Goal: Task Accomplishment & Management: Complete application form

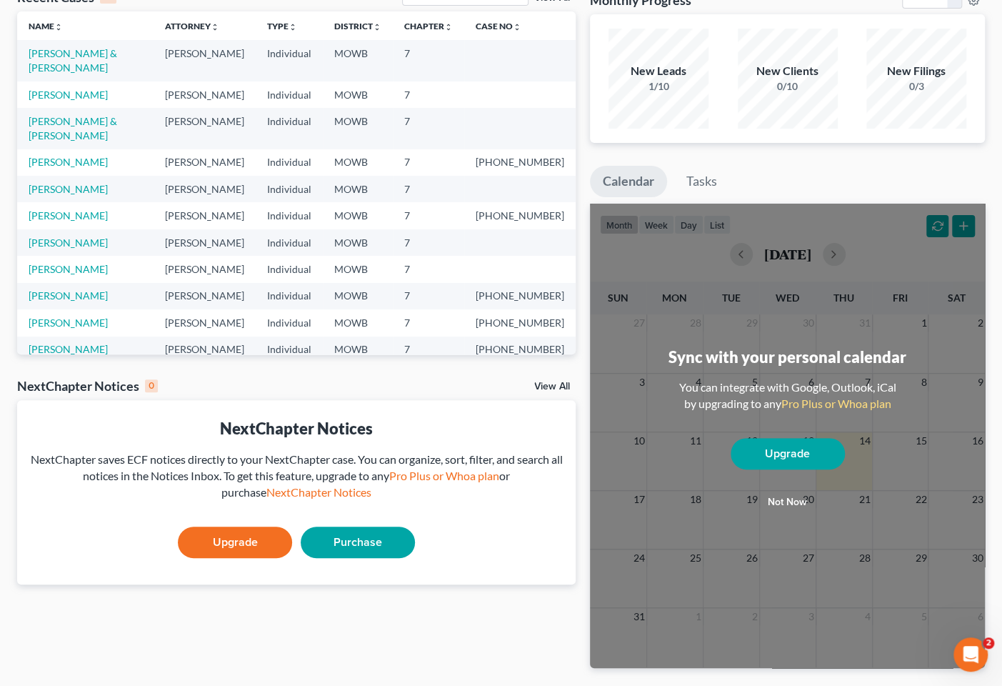
click at [266, 536] on link "Upgrade" at bounding box center [235, 541] width 114 height 31
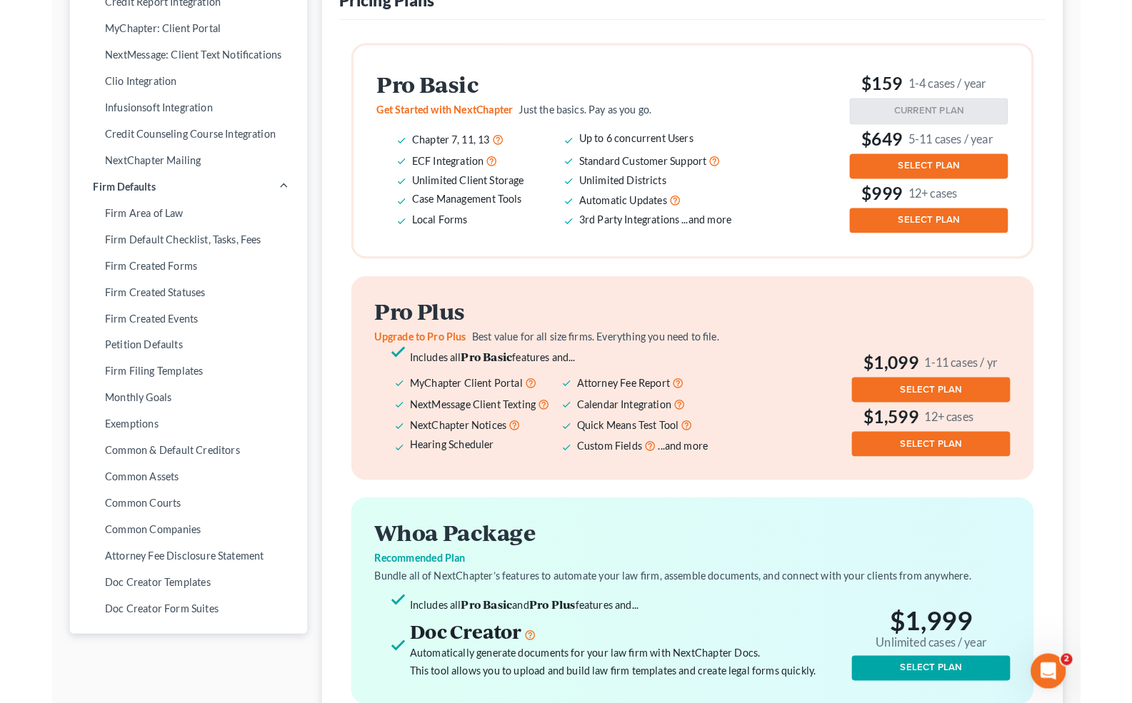
scroll to position [366, 0]
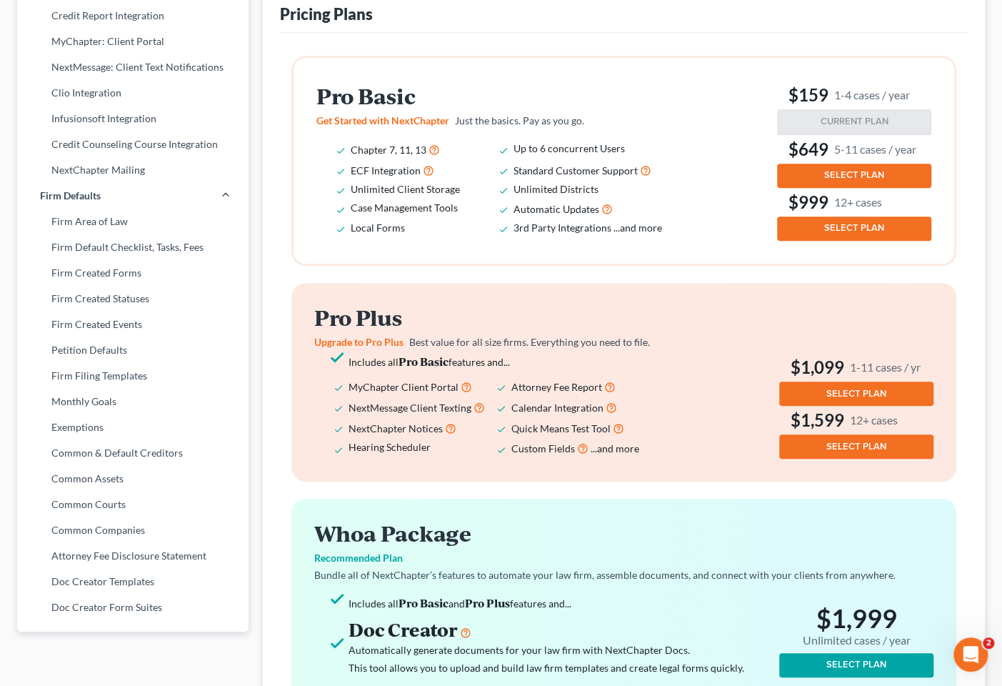
click at [849, 234] on span "SELECT PLAN" at bounding box center [854, 227] width 60 height 11
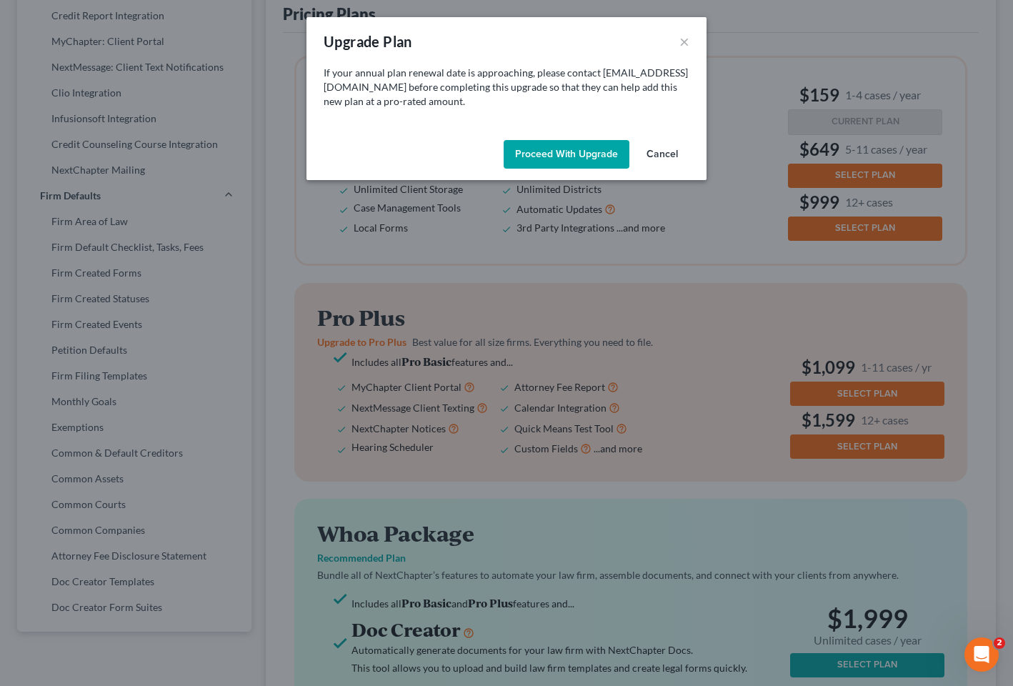
click at [604, 160] on button "Proceed with Upgrade" at bounding box center [566, 154] width 126 height 29
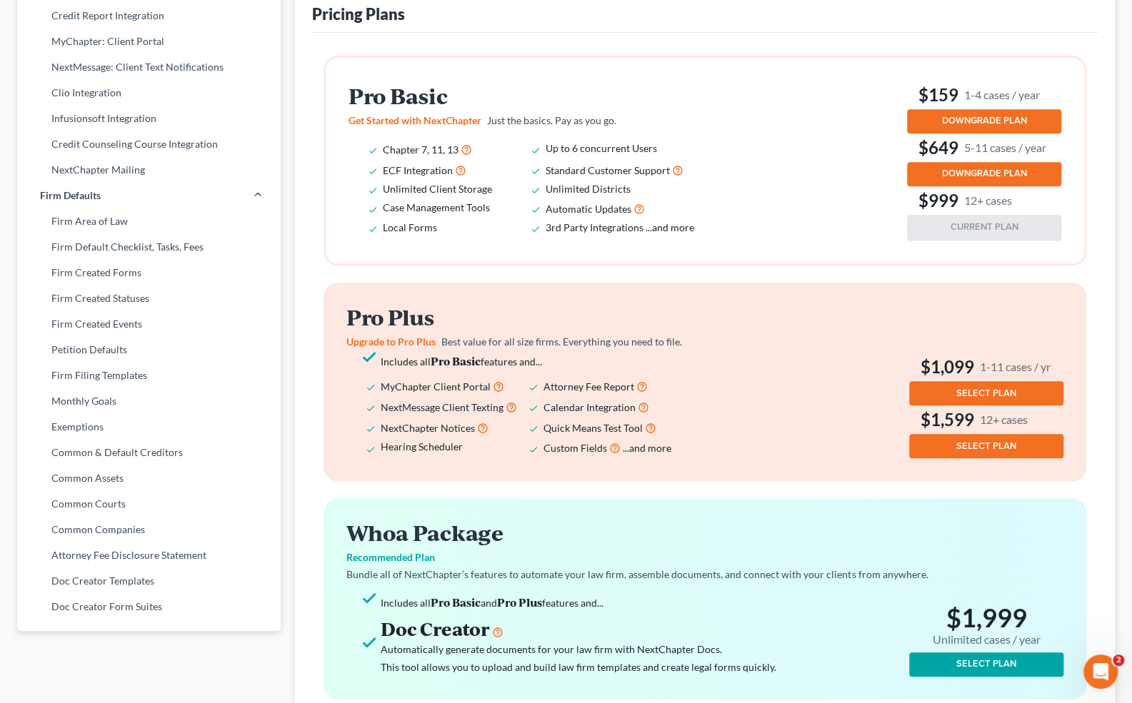
scroll to position [0, 0]
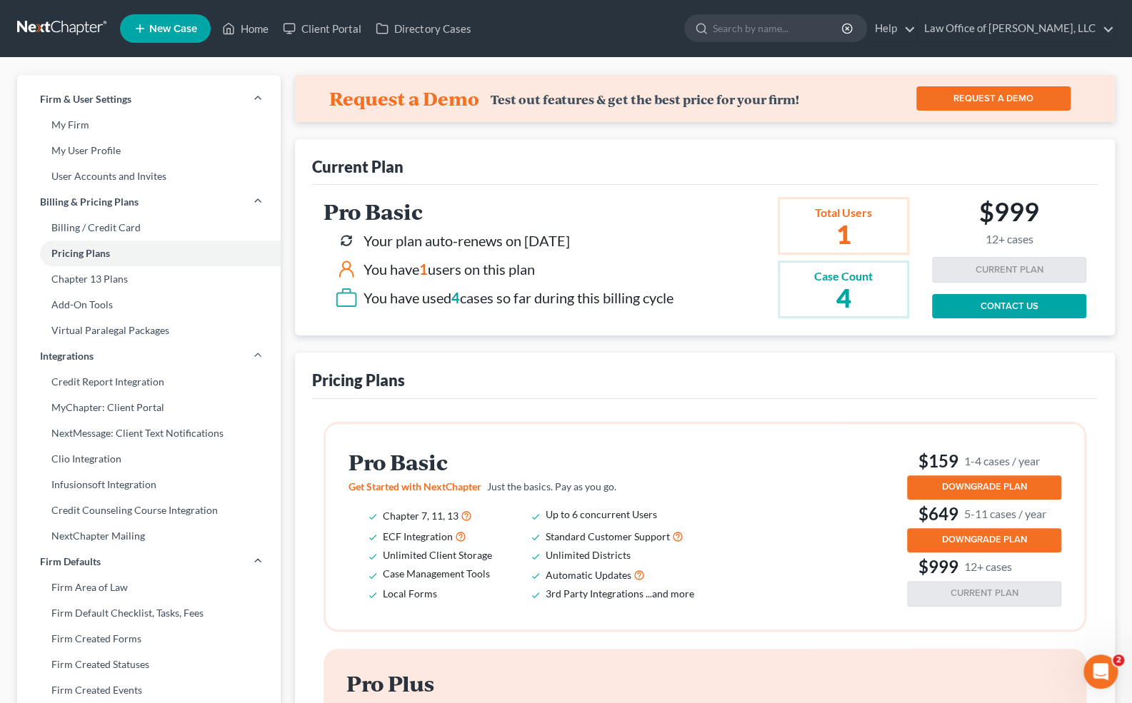
click at [156, 31] on span "New Case" at bounding box center [173, 29] width 48 height 11
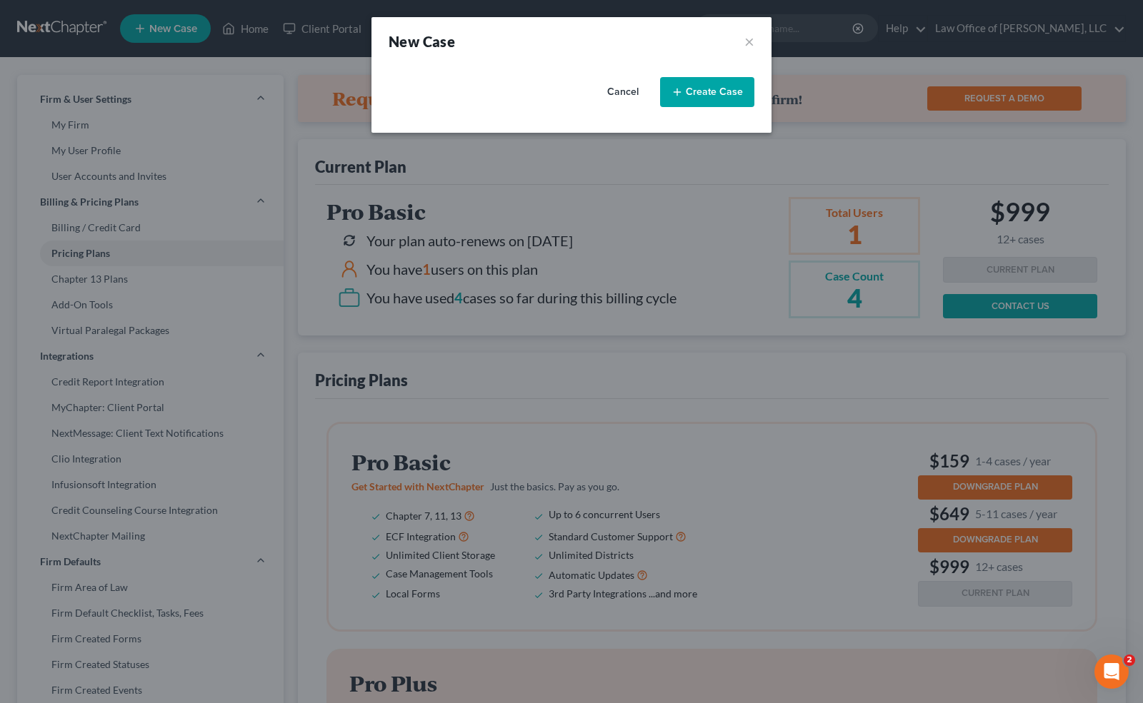
select select "46"
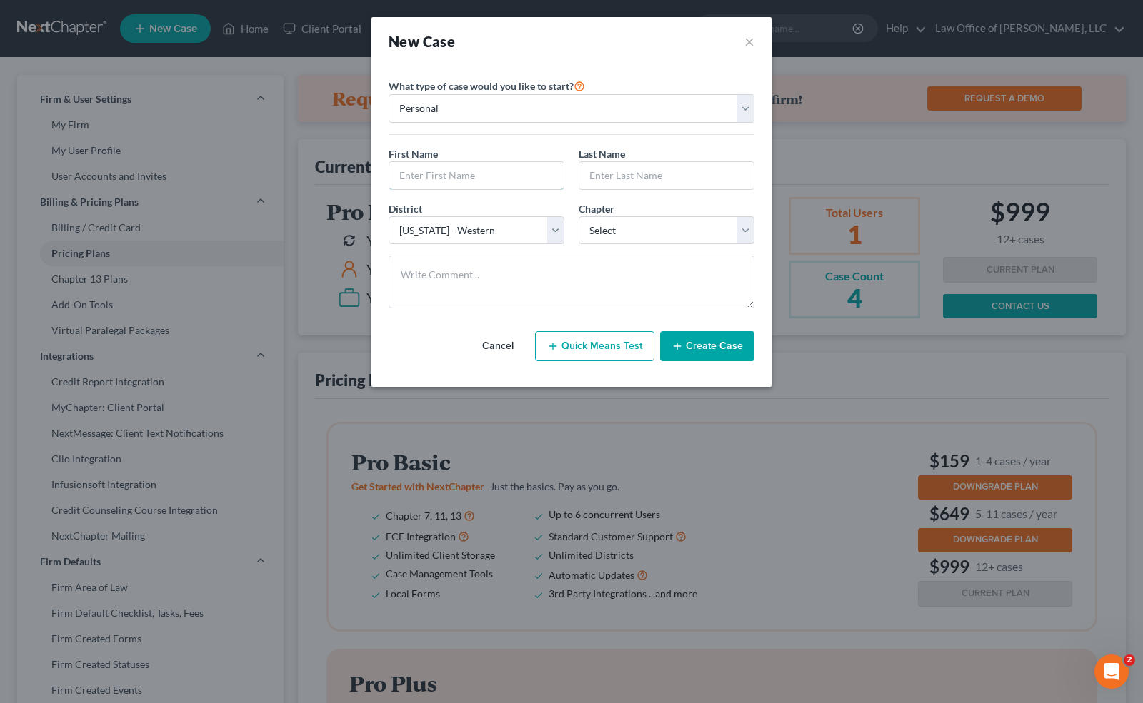
click at [493, 173] on input "text" at bounding box center [476, 175] width 174 height 27
type input "Kelly"
type input "Whitney"
click at [600, 220] on select "Select 7 11 12 13" at bounding box center [666, 230] width 176 height 29
select select "0"
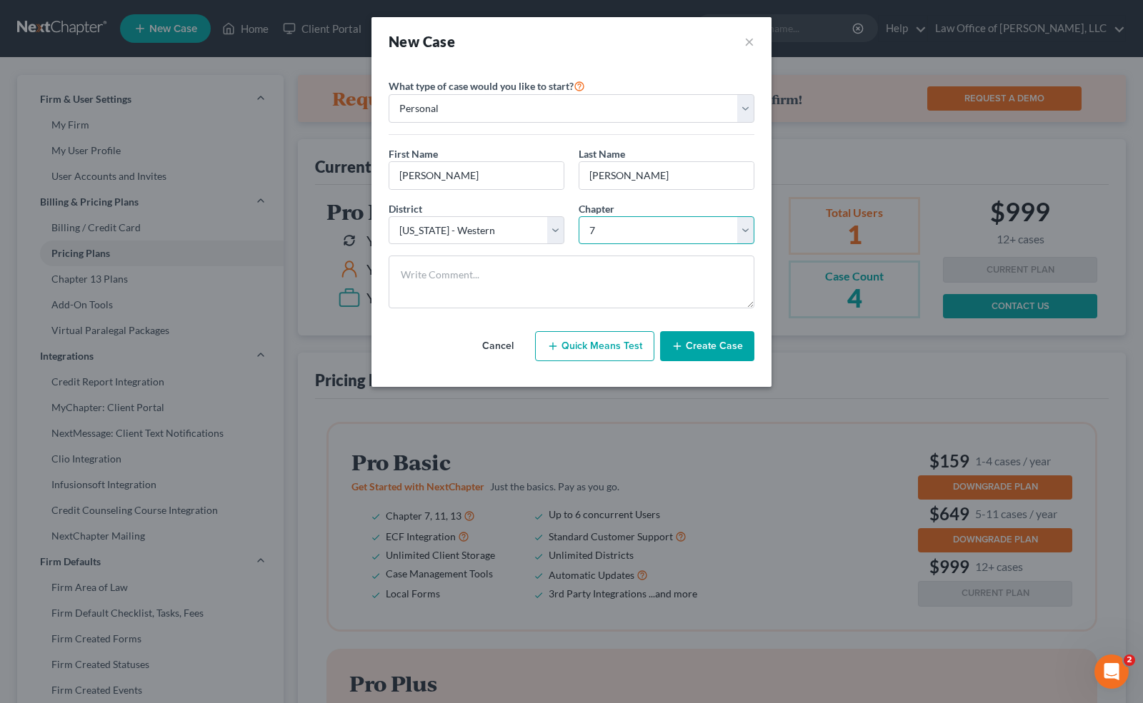
click at [578, 216] on select "Select 7 11 12 13" at bounding box center [666, 230] width 176 height 29
click at [707, 348] on button "Create Case" at bounding box center [707, 346] width 94 height 30
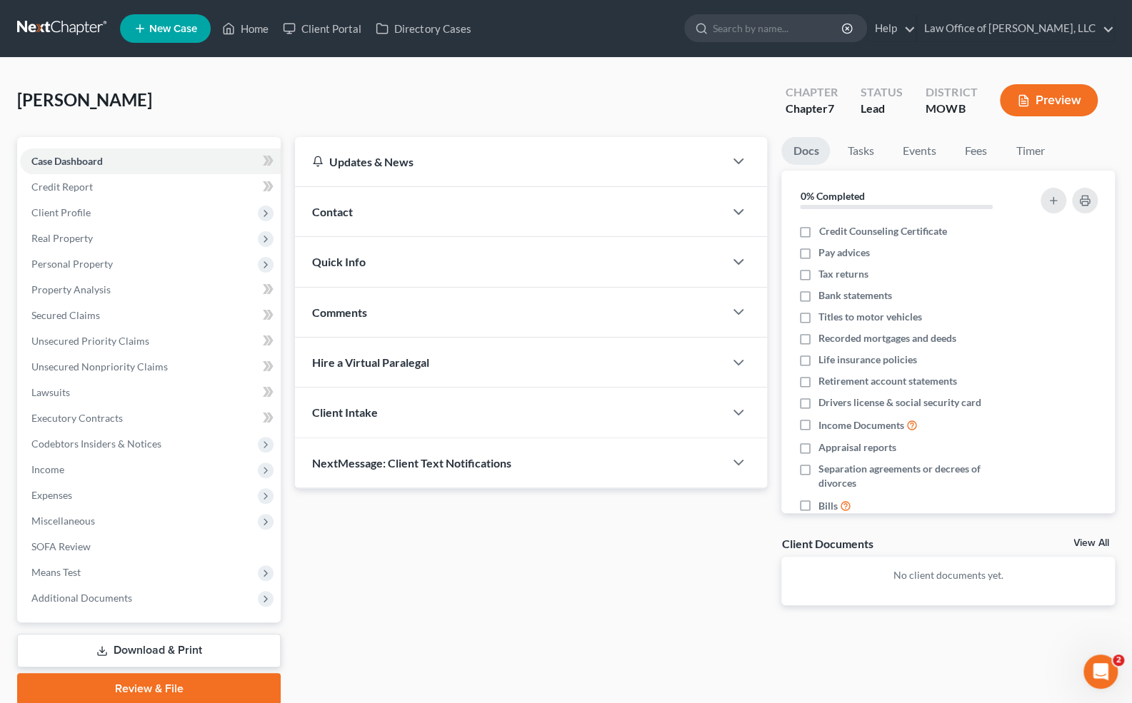
click at [81, 210] on span "Client Profile" at bounding box center [60, 212] width 59 height 12
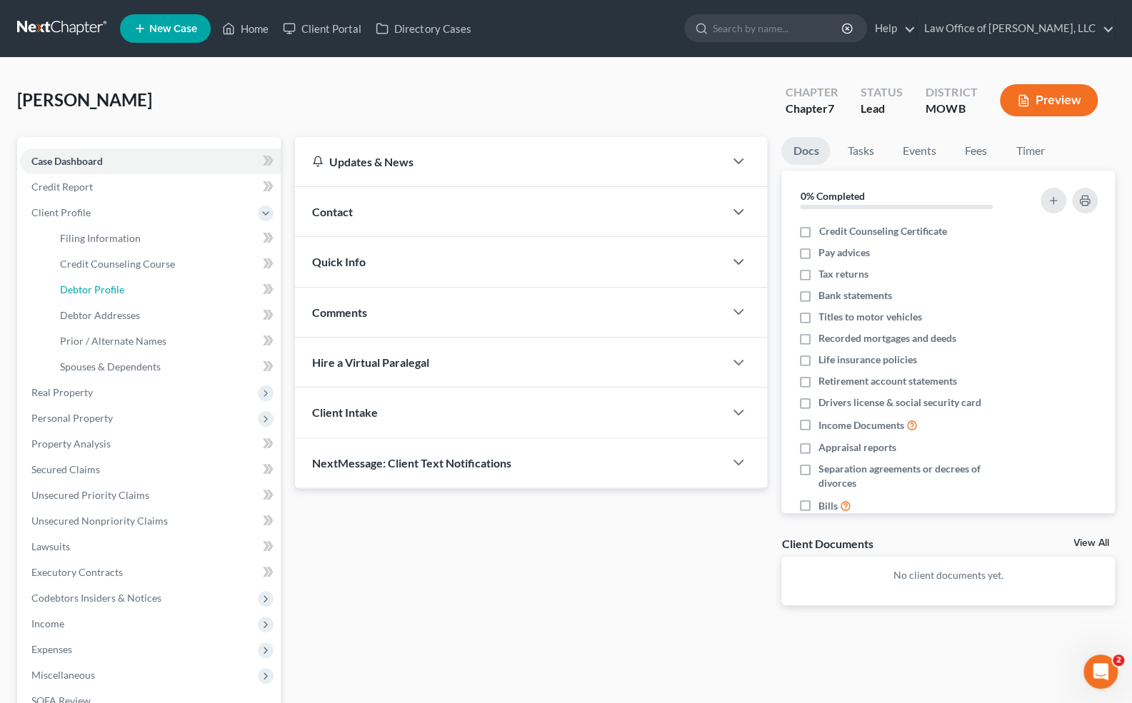
click at [116, 283] on link "Debtor Profile" at bounding box center [165, 290] width 232 height 26
select select "0"
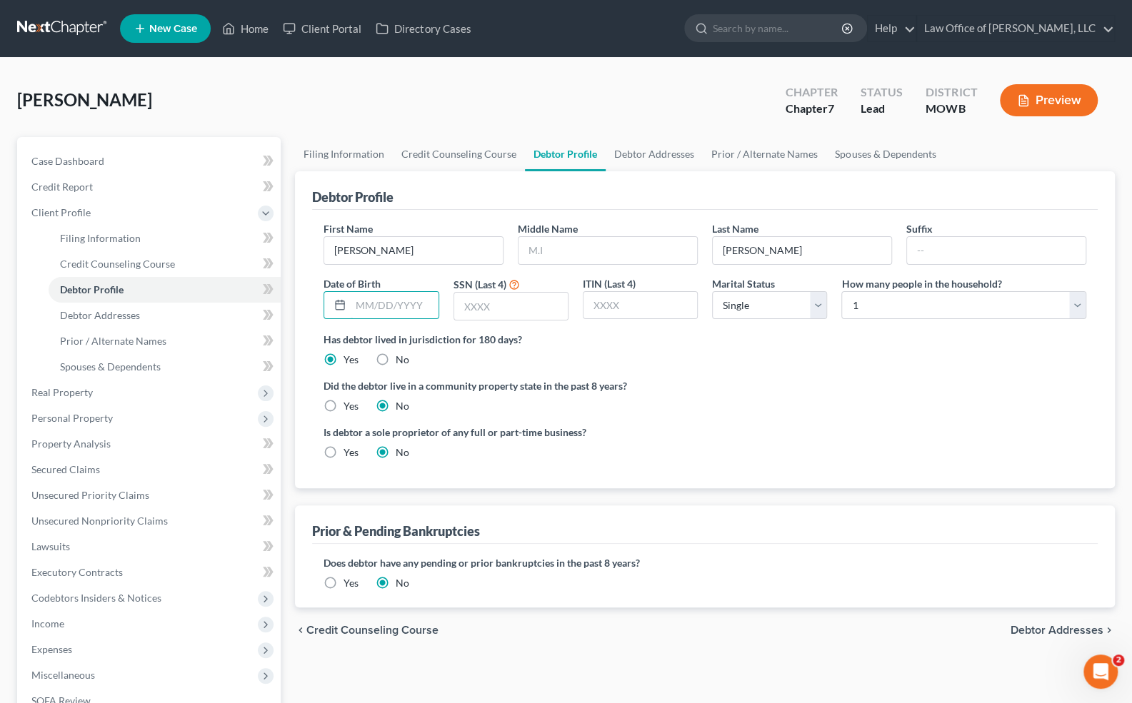
click at [370, 301] on input "text" at bounding box center [394, 305] width 87 height 27
type input "4"
type input "9267"
click at [652, 256] on input "text" at bounding box center [607, 250] width 179 height 27
type input "Kristine"
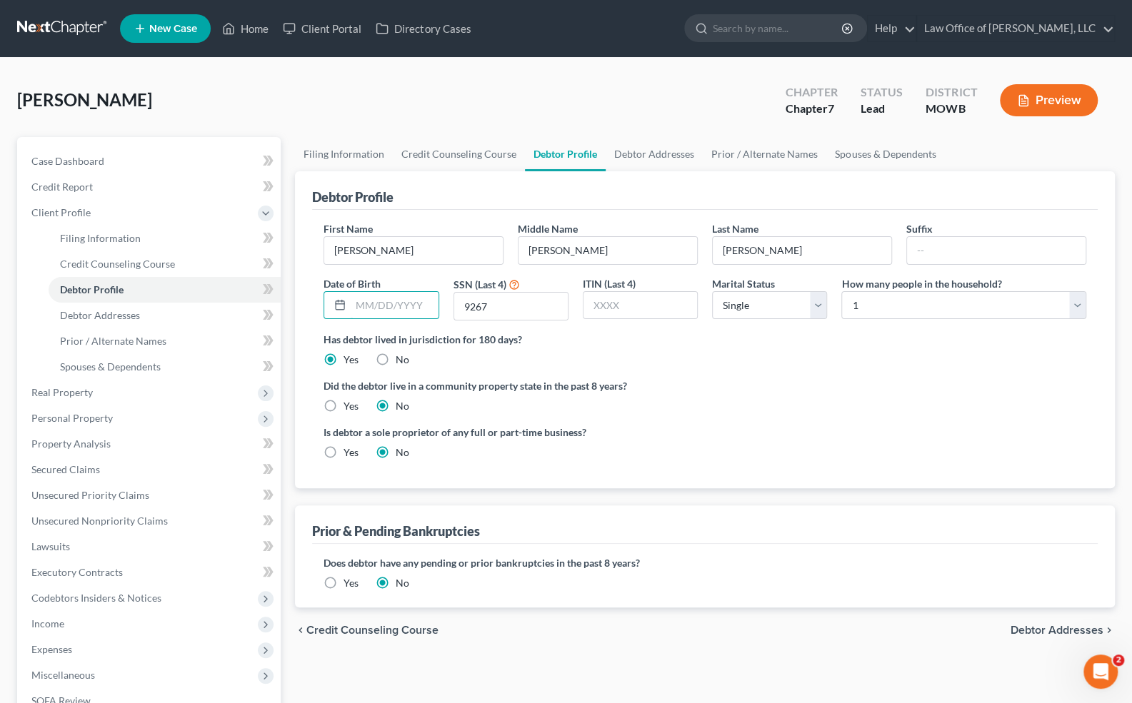
click at [397, 304] on input "text" at bounding box center [394, 305] width 87 height 27
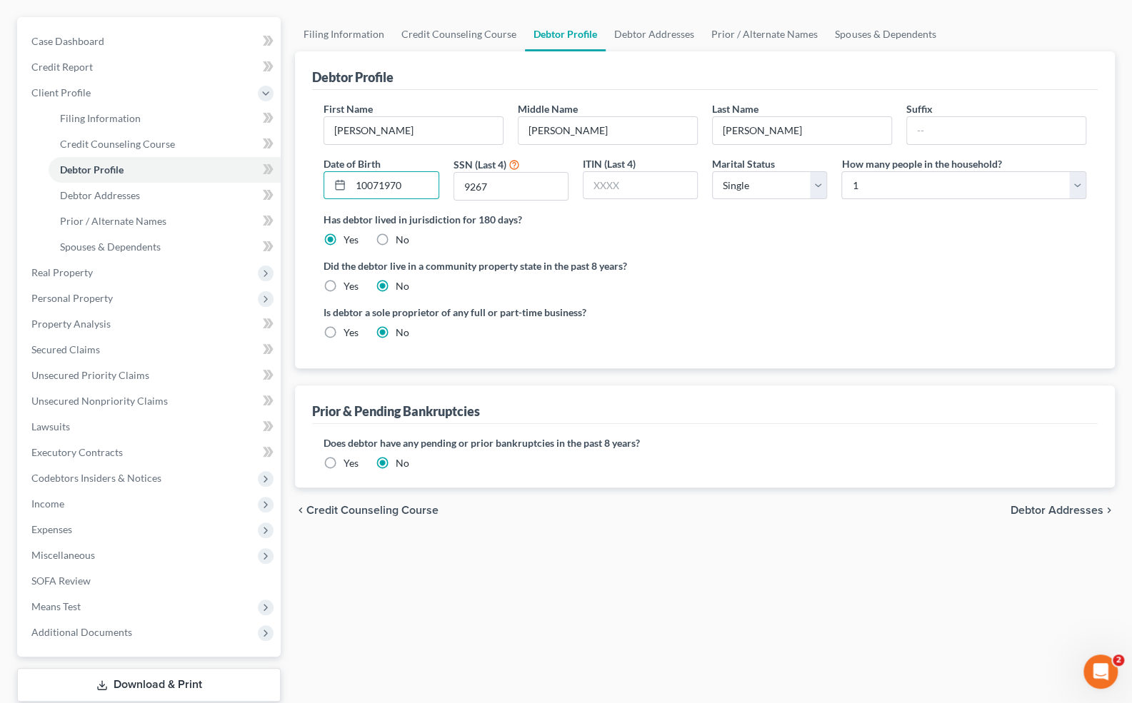
scroll to position [117, 0]
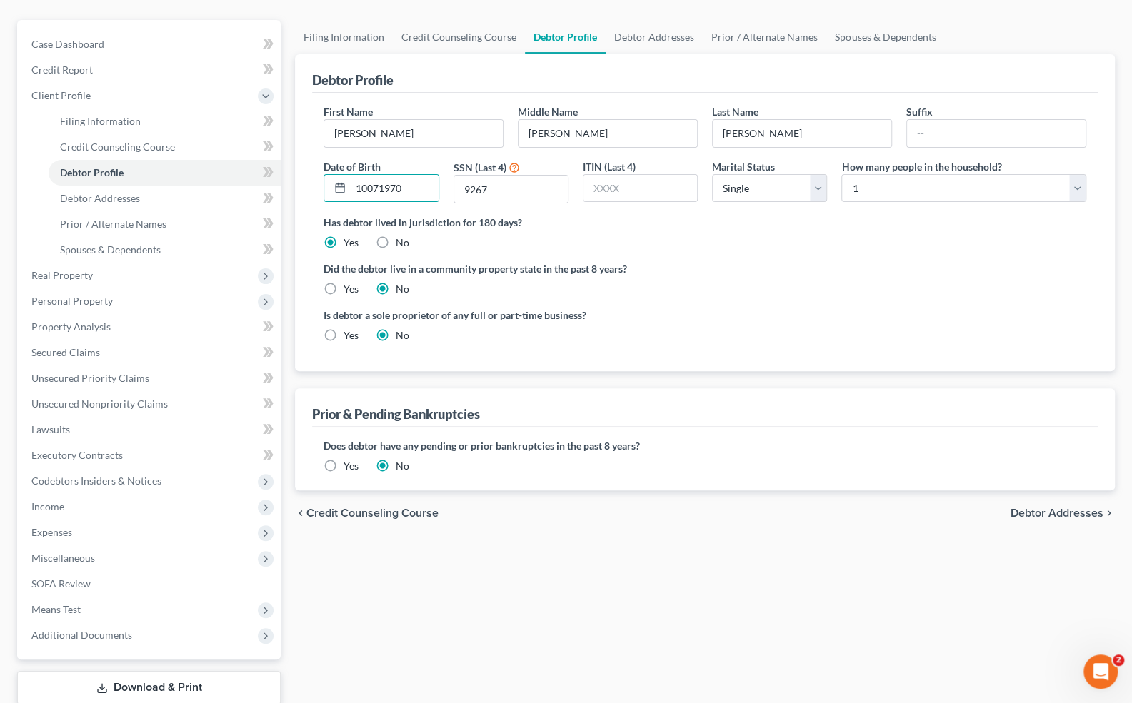
type input "10071970"
click at [124, 198] on span "Debtor Addresses" at bounding box center [100, 198] width 80 height 12
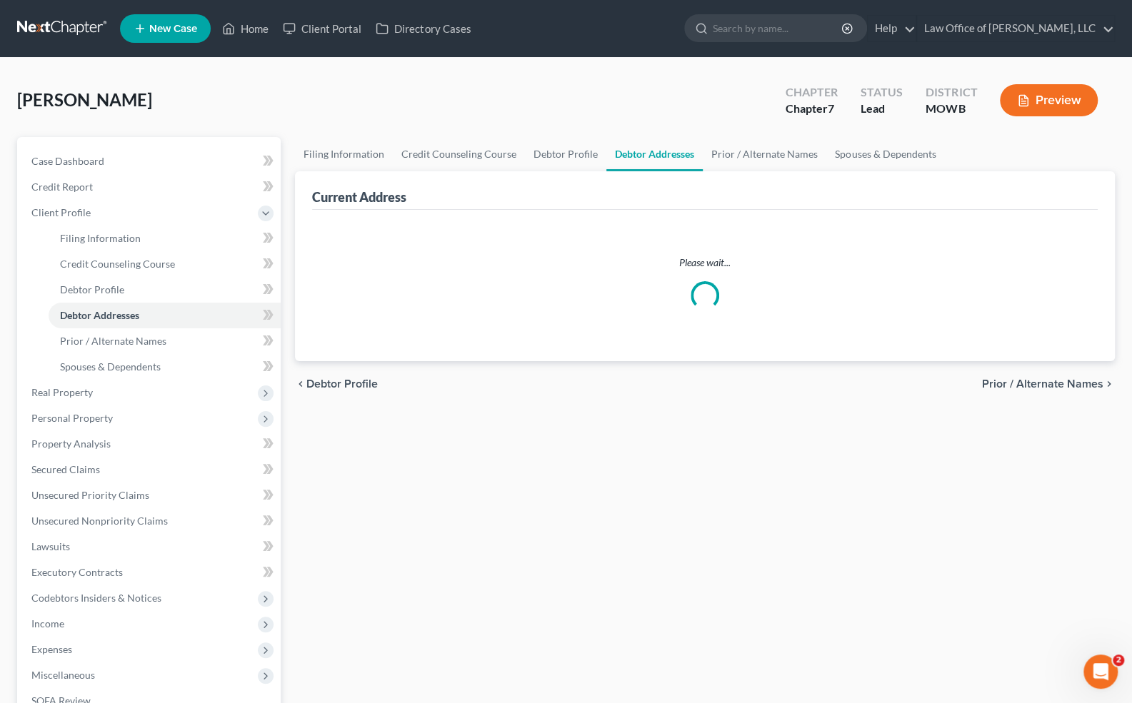
select select "0"
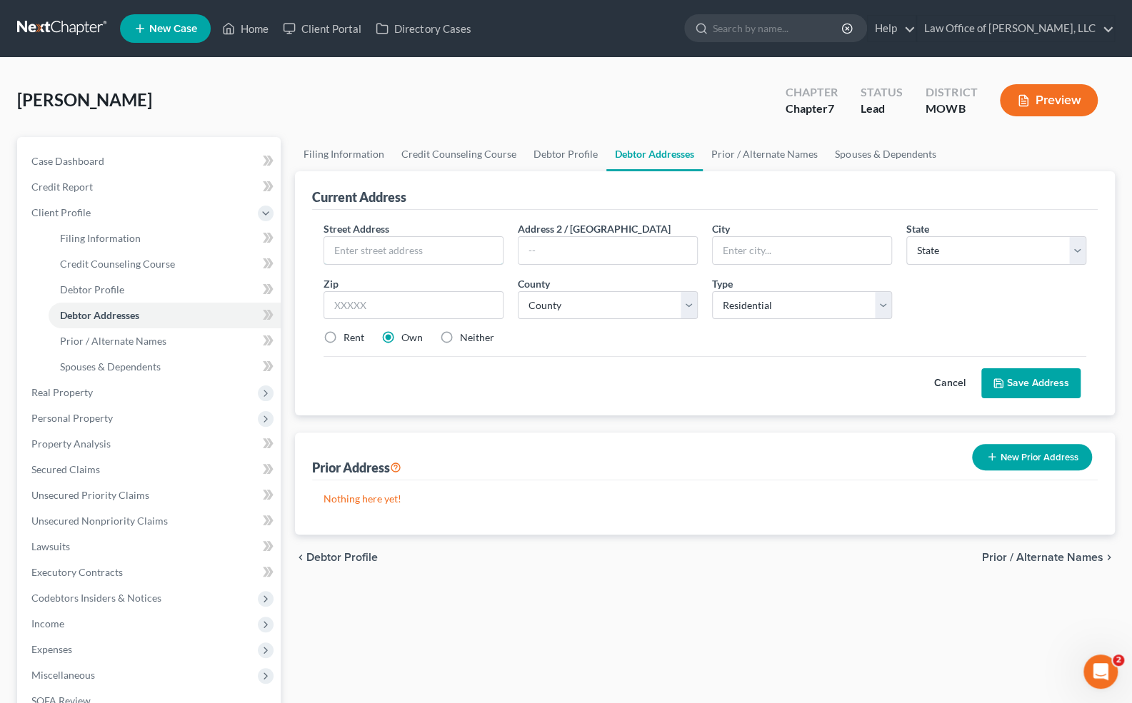
click at [384, 253] on input "text" at bounding box center [413, 250] width 179 height 27
type input "35 Gray Fox Run No. 2"
type input "Camdenton"
select select "26"
type input "65020"
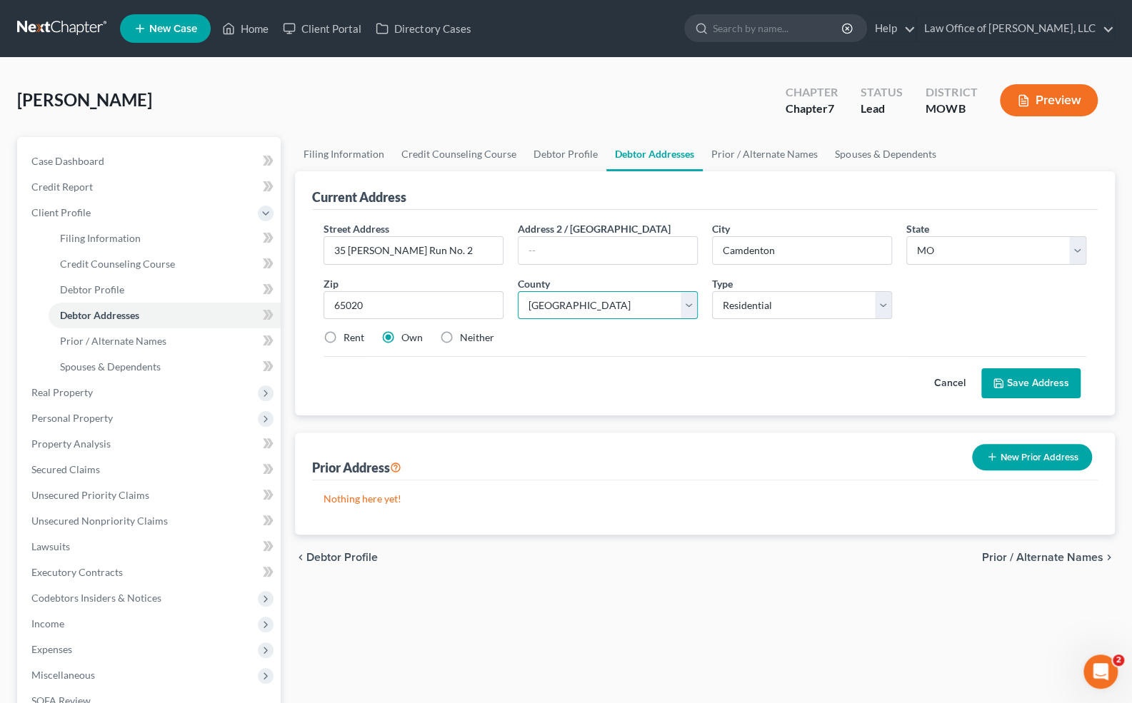
select select "14"
click at [344, 336] on label "Rent" at bounding box center [354, 338] width 21 height 14
click at [349, 336] on input "Rent" at bounding box center [353, 335] width 9 height 9
radio input "true"
click at [1012, 390] on button "Save Address" at bounding box center [1030, 384] width 99 height 30
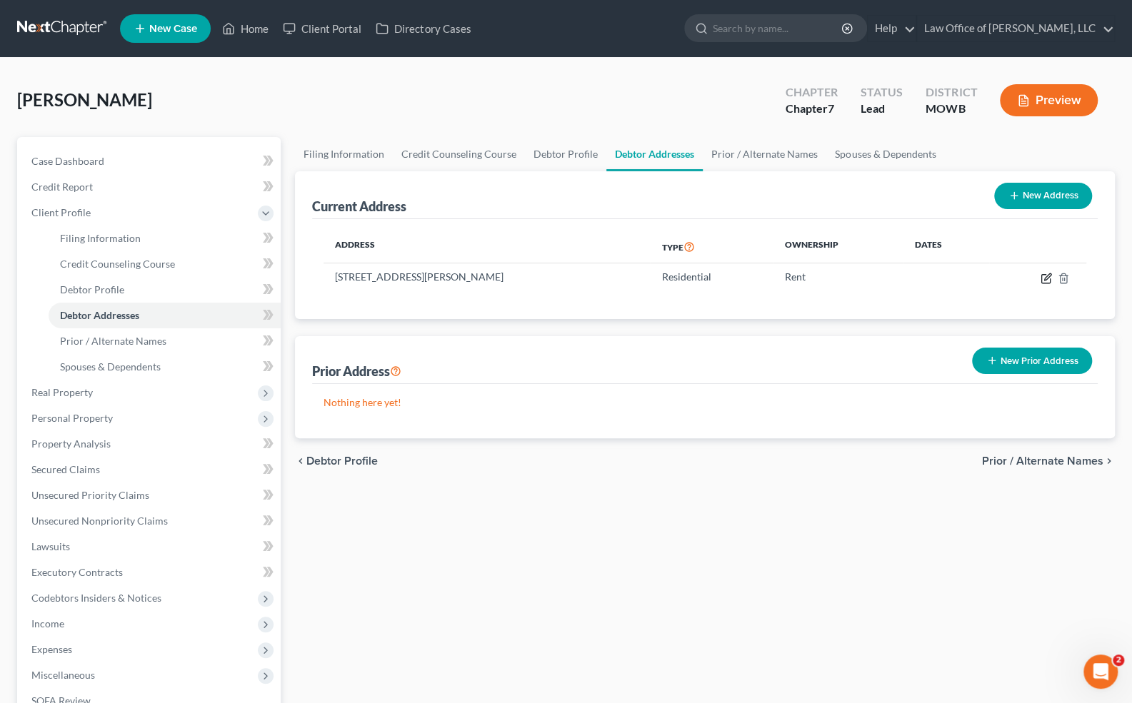
click at [1012, 275] on icon "button" at bounding box center [1046, 278] width 11 height 11
select select "26"
select select "14"
select select "0"
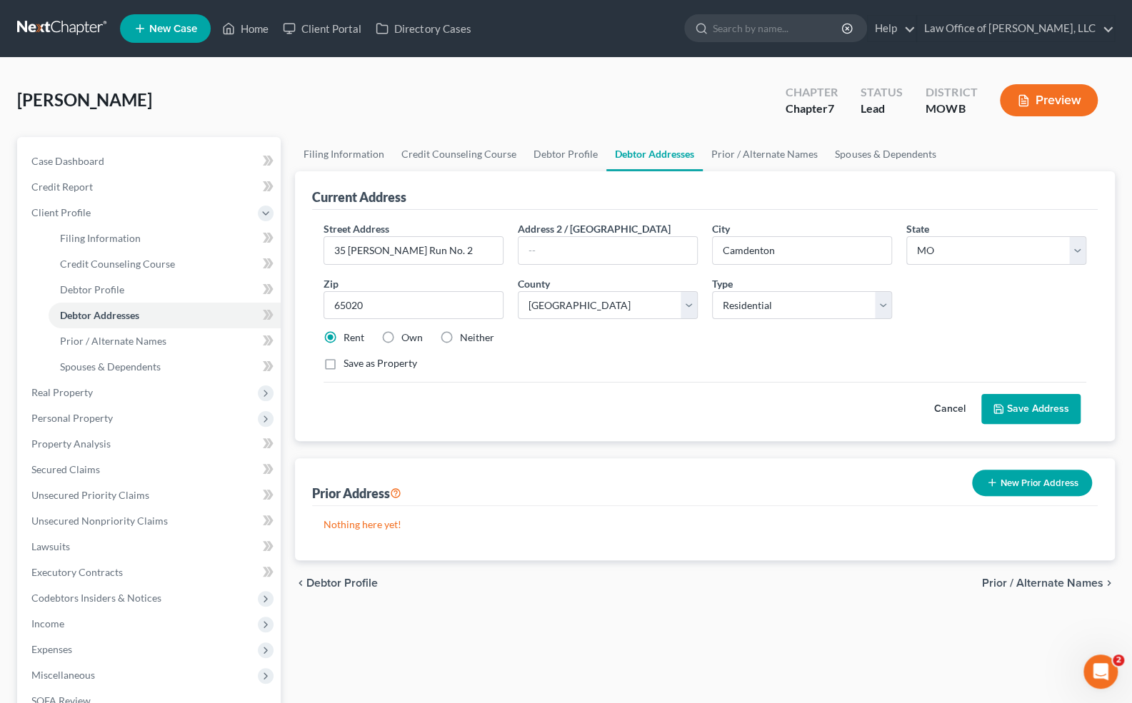
click at [1012, 414] on button "Save Address" at bounding box center [1030, 409] width 99 height 30
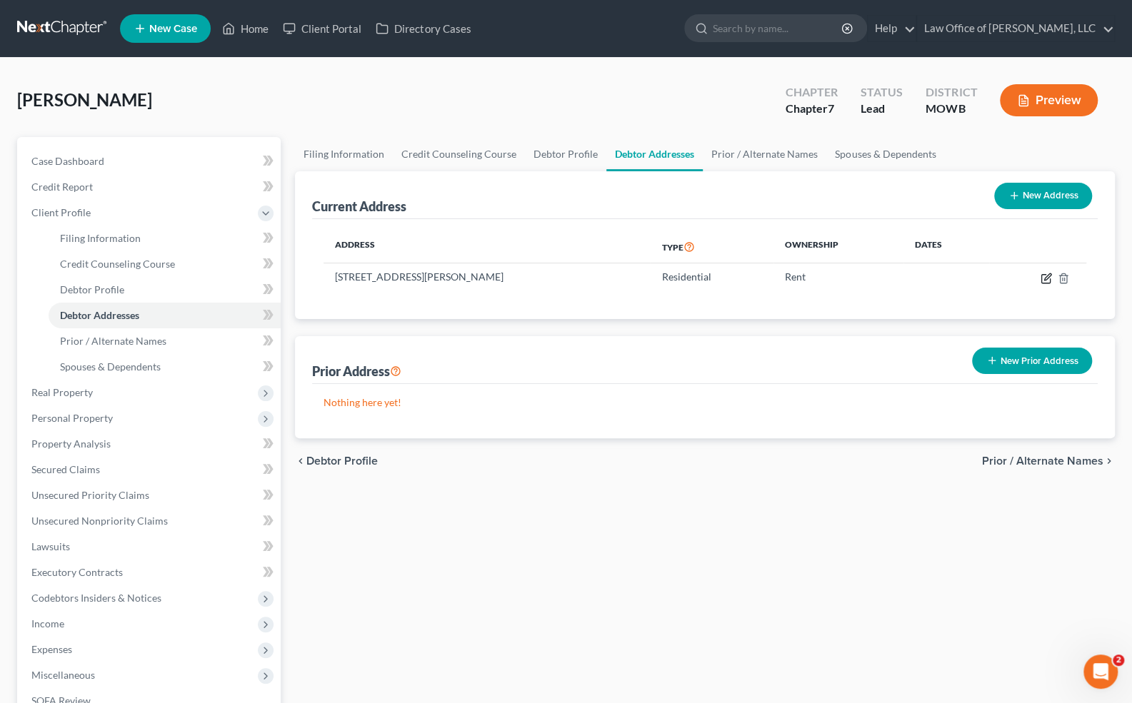
click at [1012, 276] on icon "button" at bounding box center [1046, 278] width 11 height 11
select select "26"
select select "14"
select select "0"
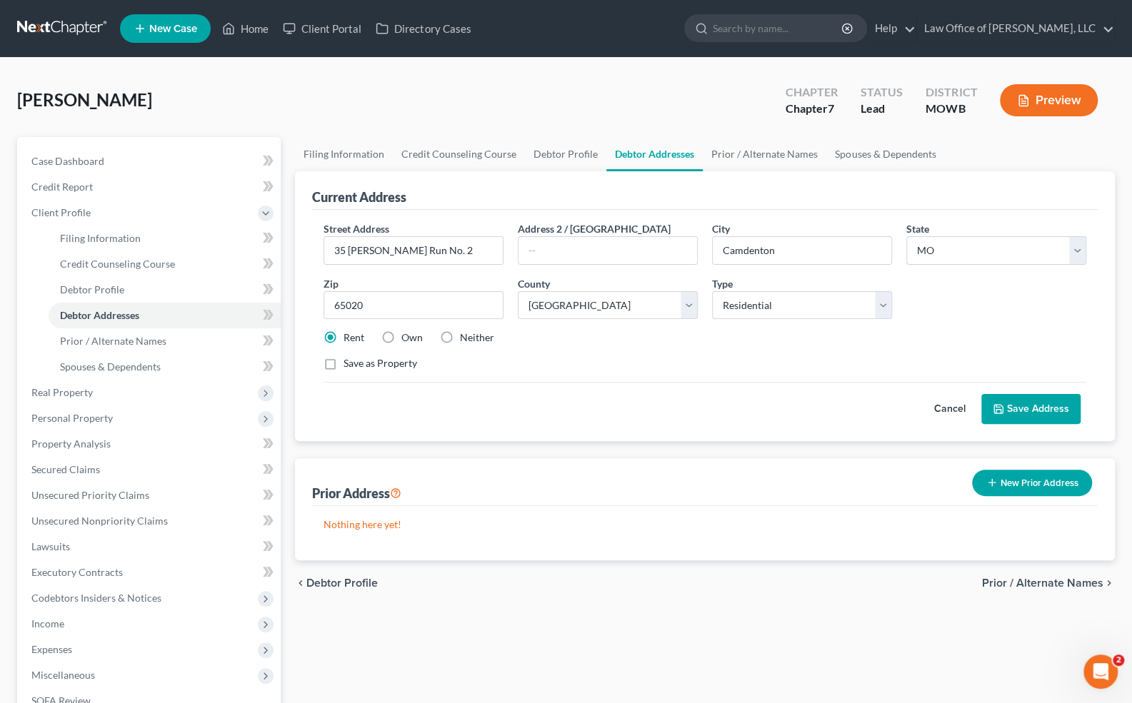
click at [1002, 408] on icon at bounding box center [998, 408] width 11 height 11
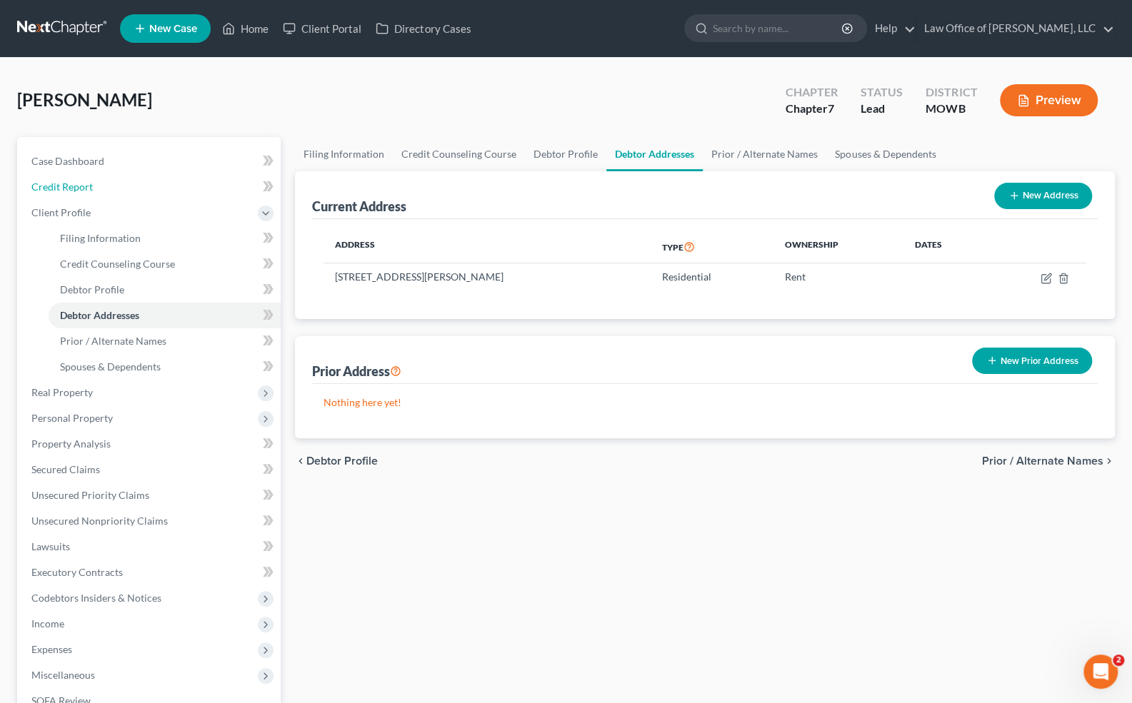
click at [111, 190] on link "Credit Report" at bounding box center [150, 187] width 261 height 26
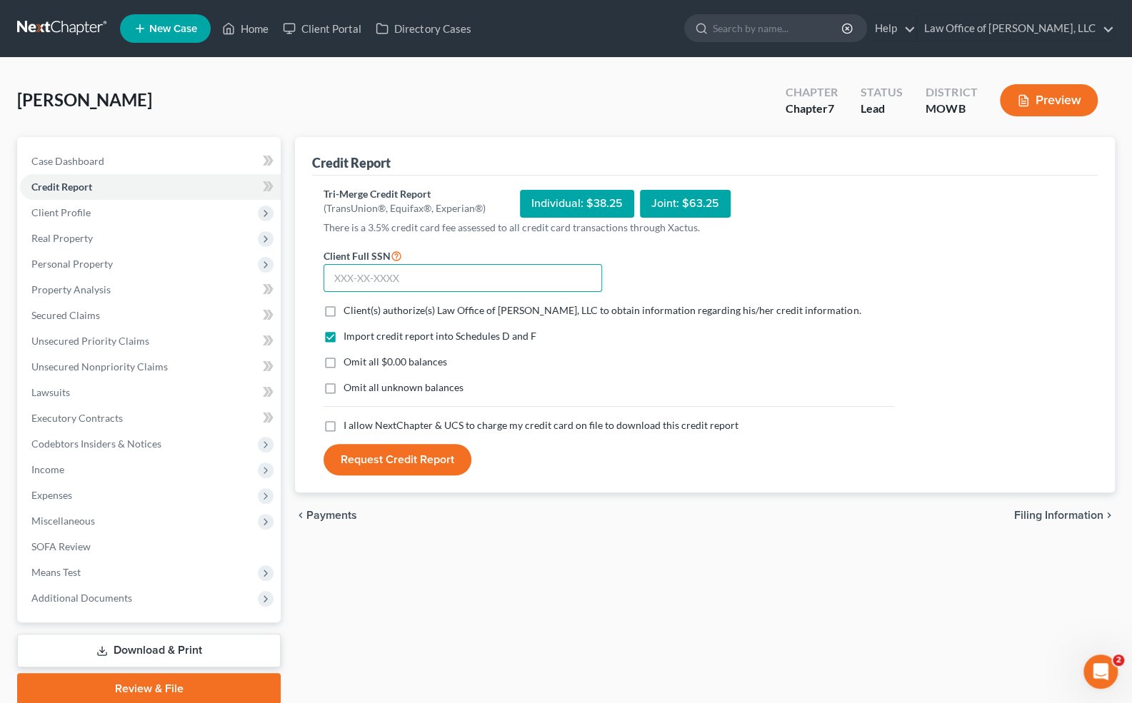
click at [339, 281] on input "text" at bounding box center [463, 278] width 279 height 29
click at [344, 309] on label "Client(s) authorize(s) Law Office of Christopher M.Rohrer, LLC to obtain inform…" at bounding box center [602, 311] width 517 height 14
click at [349, 309] on input "Client(s) authorize(s) Law Office of Christopher M.Rohrer, LLC to obtain inform…" at bounding box center [353, 308] width 9 height 9
checkbox input "true"
click at [346, 276] on input "text" at bounding box center [463, 278] width 279 height 29
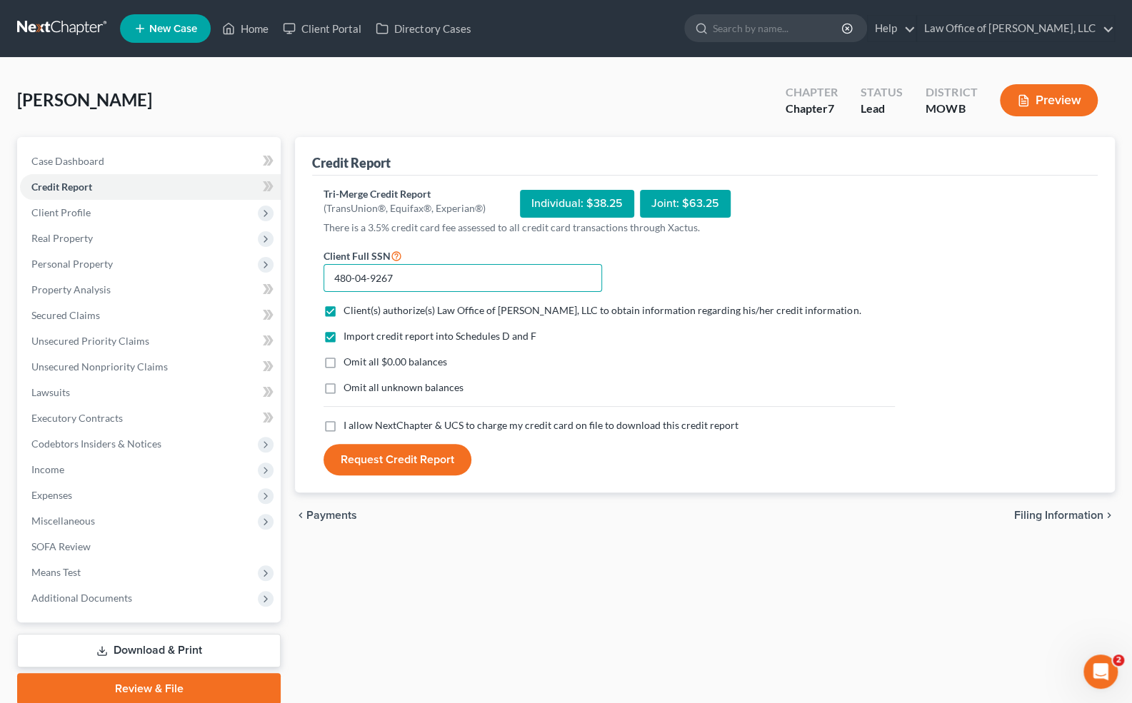
type input "480-04-9267"
click at [344, 422] on label "I allow NextChapter & UCS to charge my credit card on file to download this cre…" at bounding box center [541, 425] width 395 height 14
click at [349, 422] on input "I allow NextChapter & UCS to charge my credit card on file to download this cre…" at bounding box center [353, 422] width 9 height 9
checkbox input "true"
click at [369, 453] on button "Request Credit Report" at bounding box center [398, 459] width 148 height 31
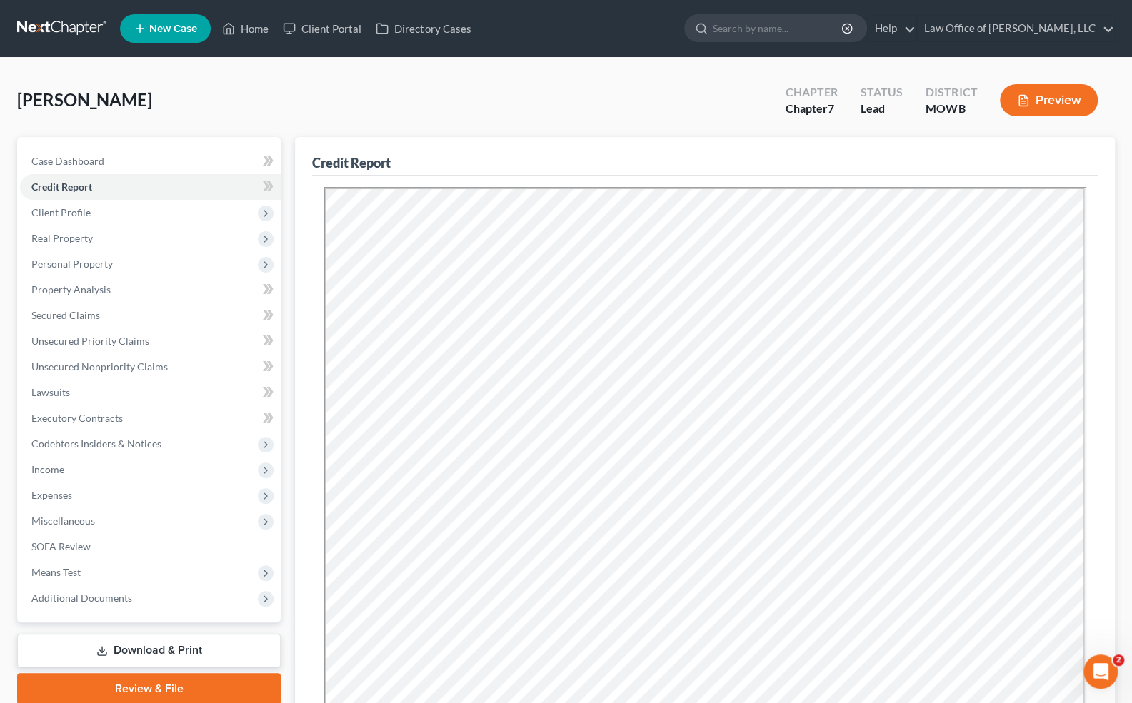
click at [164, 653] on link "Download & Print" at bounding box center [149, 651] width 264 height 34
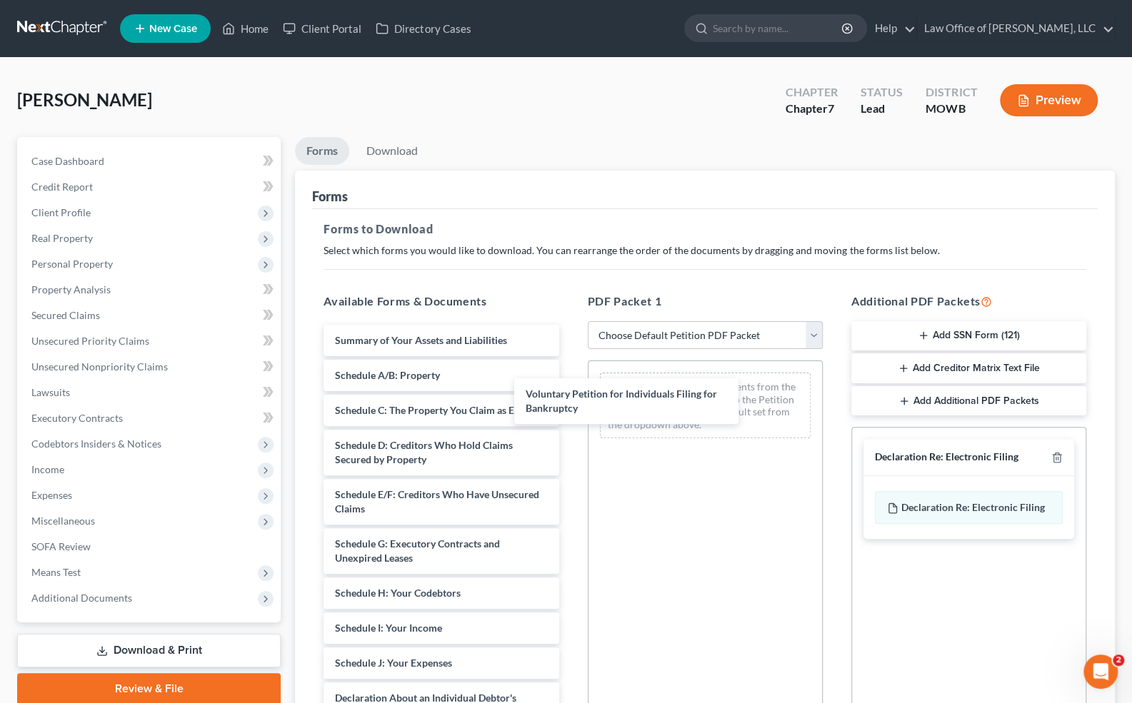
drag, startPoint x: 463, startPoint y: 346, endPoint x: 683, endPoint y: 391, distance: 224.0
click at [570, 391] on div "Voluntary Petition for Individuals Filing for Bankruptcy Voluntary Petition for…" at bounding box center [441, 678] width 258 height 706
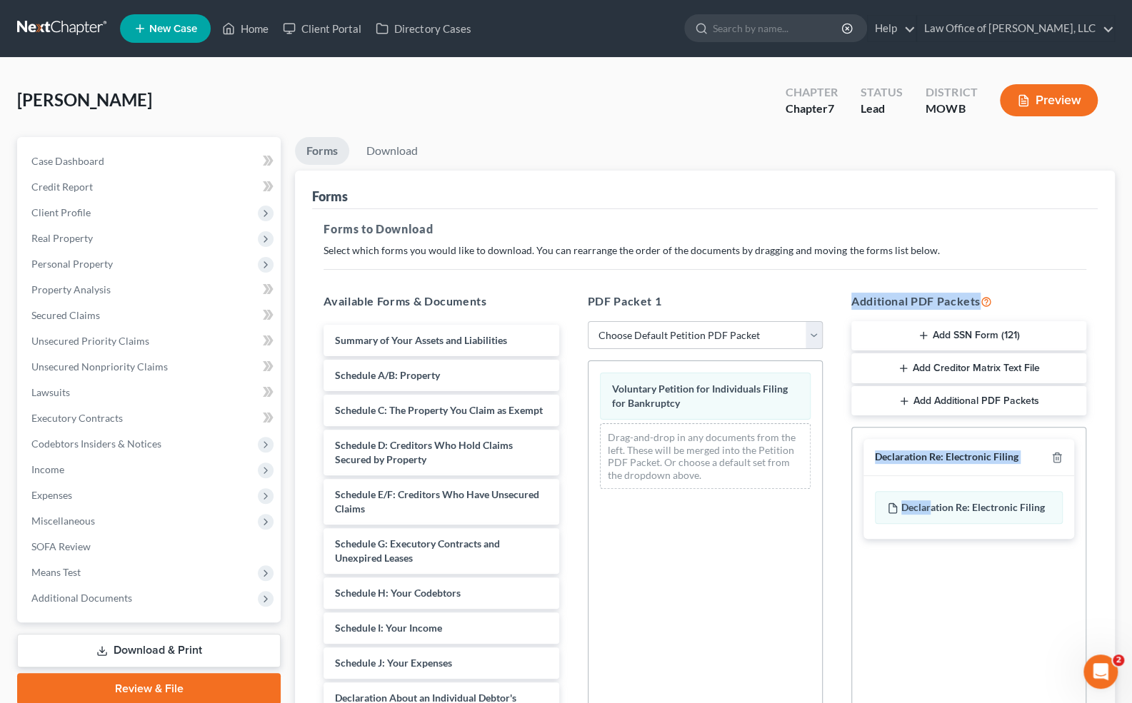
drag, startPoint x: 929, startPoint y: 505, endPoint x: 719, endPoint y: 498, distance: 210.1
click at [719, 498] on div "Available Forms & Documents Summary of Your Assets and Liabilities Schedule A/B…" at bounding box center [704, 523] width 791 height 484
click at [786, 564] on div "Voluntary Petition for Individuals Filing for Bankruptcy Drag-and-drop in any d…" at bounding box center [705, 557] width 235 height 393
drag, startPoint x: 991, startPoint y: 511, endPoint x: 916, endPoint y: 531, distance: 77.4
click at [916, 524] on div "Declaration Re: Electronic Filing of Petition, Lists, Schedules and Statements …" at bounding box center [969, 507] width 188 height 33
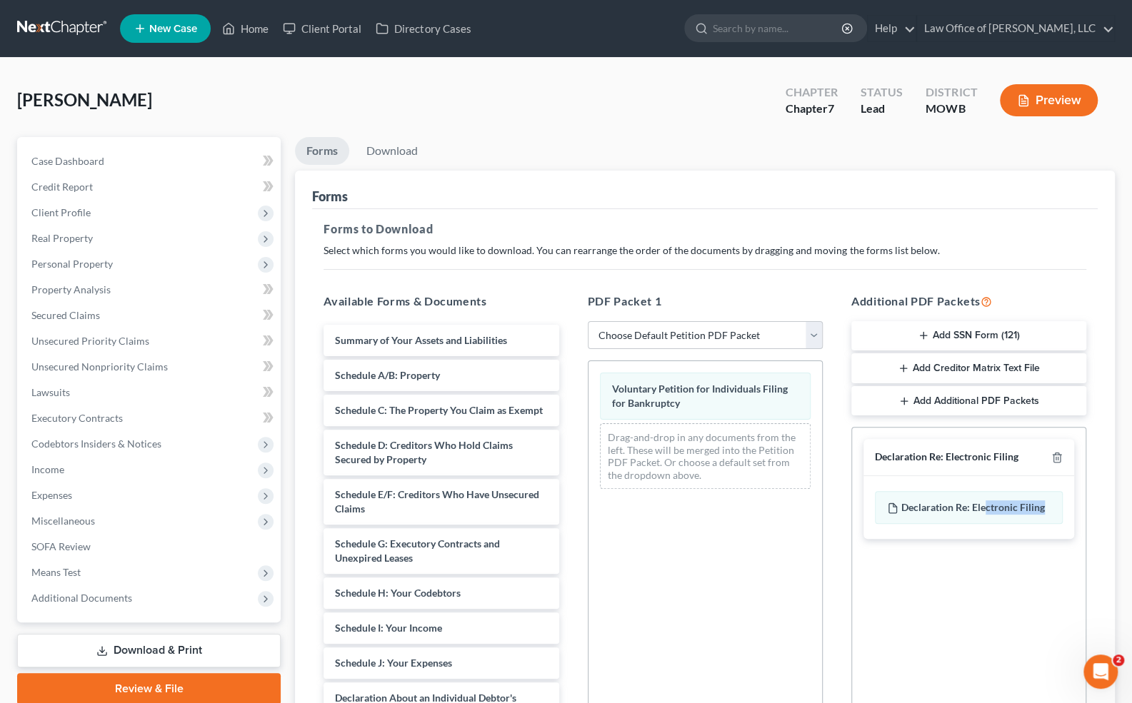
click at [941, 596] on div "Social Security Number Statement of Social Security Number Creditor Matrix Text…" at bounding box center [968, 589] width 235 height 325
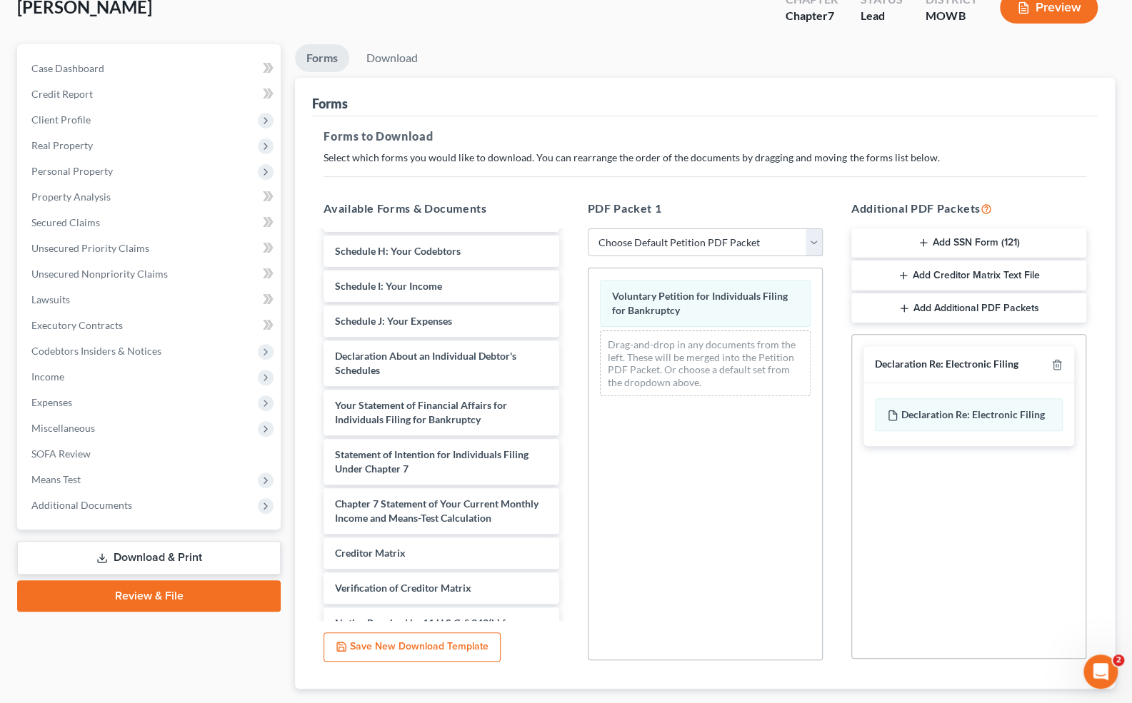
scroll to position [260, 0]
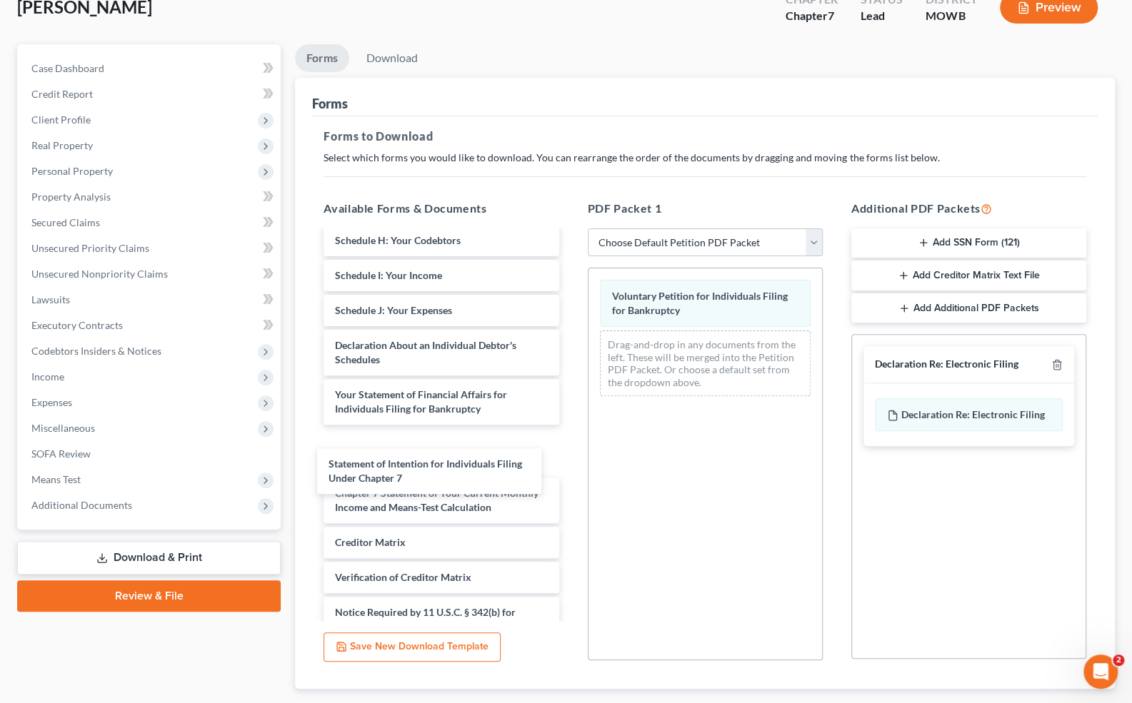
drag, startPoint x: 465, startPoint y: 473, endPoint x: 458, endPoint y: 480, distance: 9.6
click at [458, 480] on div "Statement of Intention for Individuals Filing Under Chapter 7 Summary of Your A…" at bounding box center [441, 325] width 258 height 706
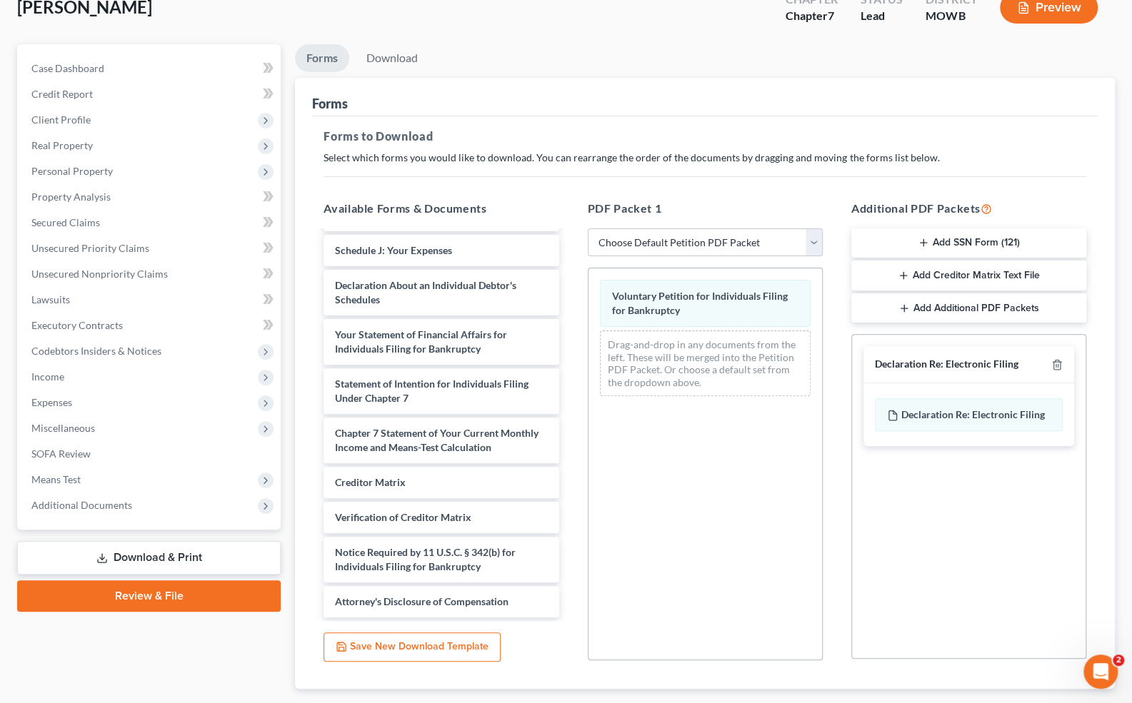
scroll to position [349, 0]
click at [436, 276] on div "Declaration About an Individual Debtor's Schedules" at bounding box center [441, 293] width 235 height 46
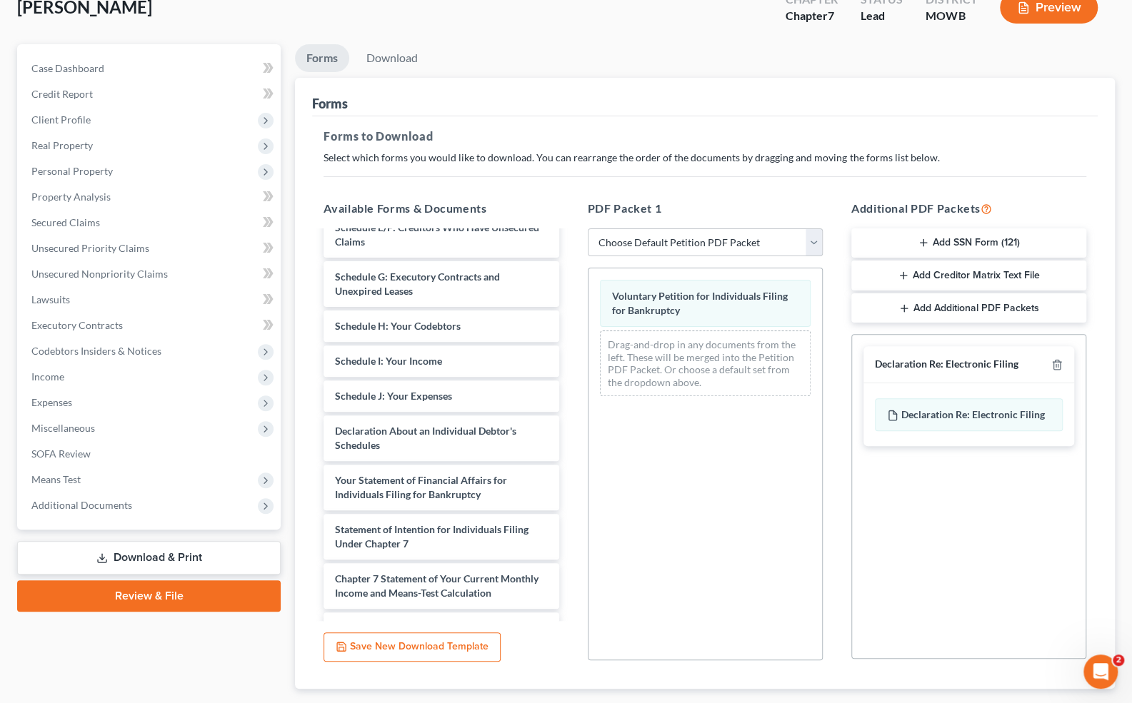
scroll to position [176, 0]
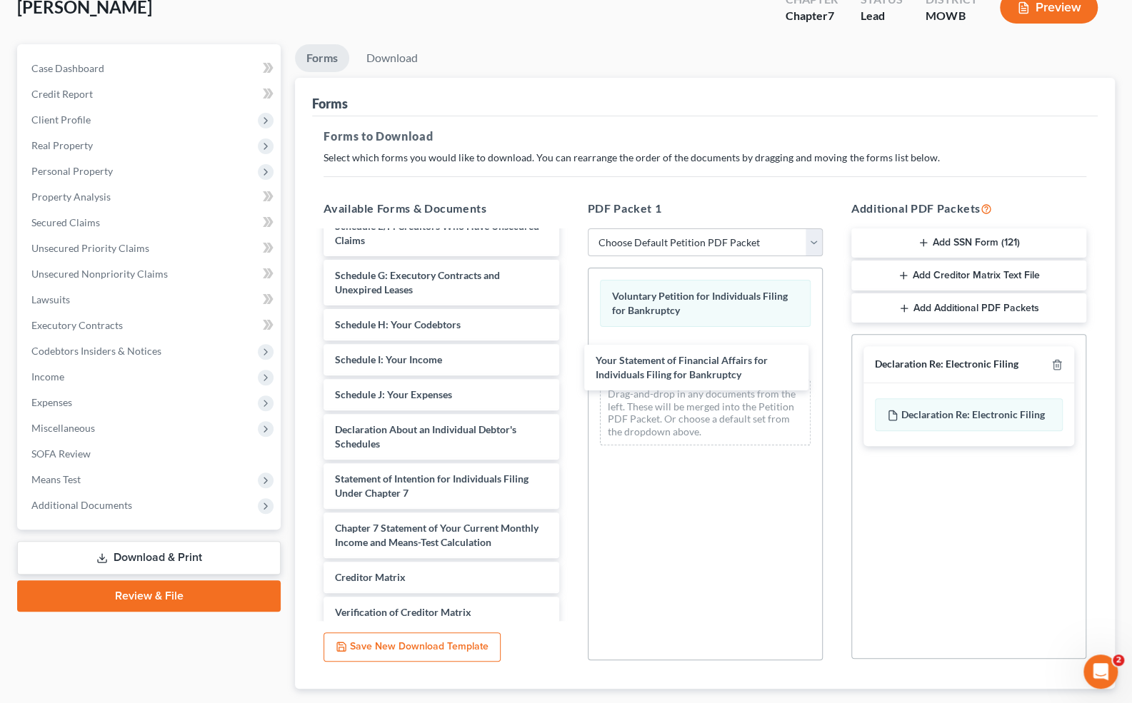
drag, startPoint x: 453, startPoint y: 496, endPoint x: 713, endPoint y: 365, distance: 291.9
click at [570, 365] on div "Your Statement of Financial Affairs for Individuals Filing for Bankruptcy Summa…" at bounding box center [441, 384] width 258 height 656
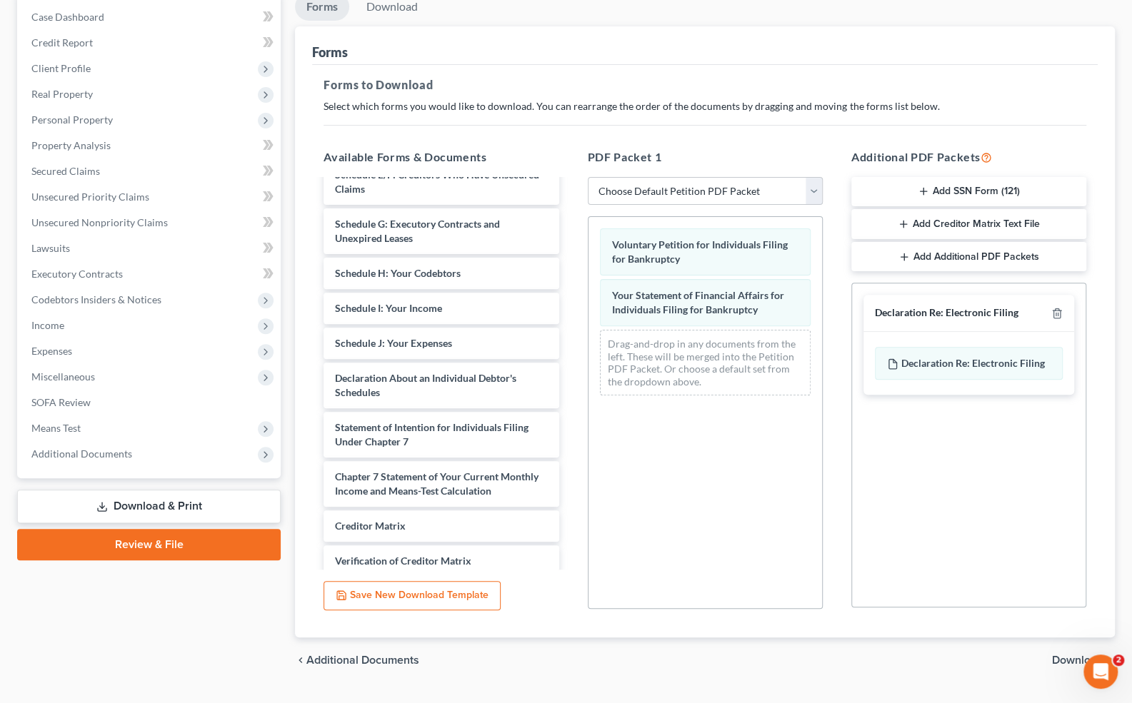
scroll to position [153, 0]
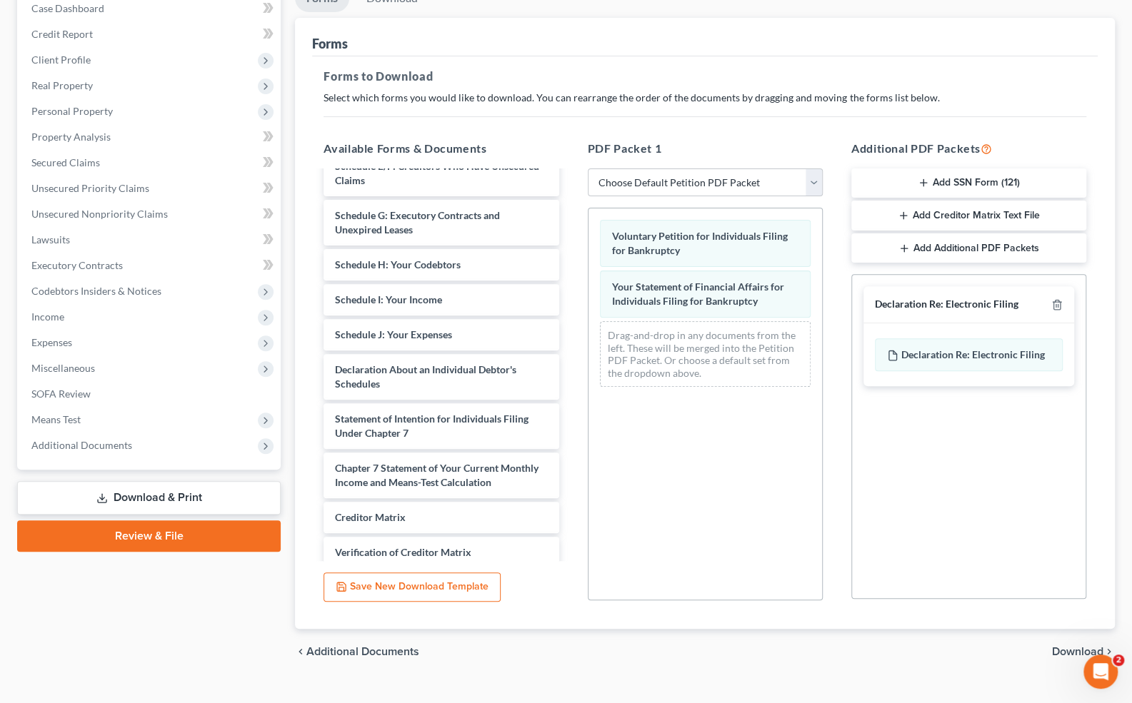
click at [1012, 648] on span "Download" at bounding box center [1077, 651] width 51 height 11
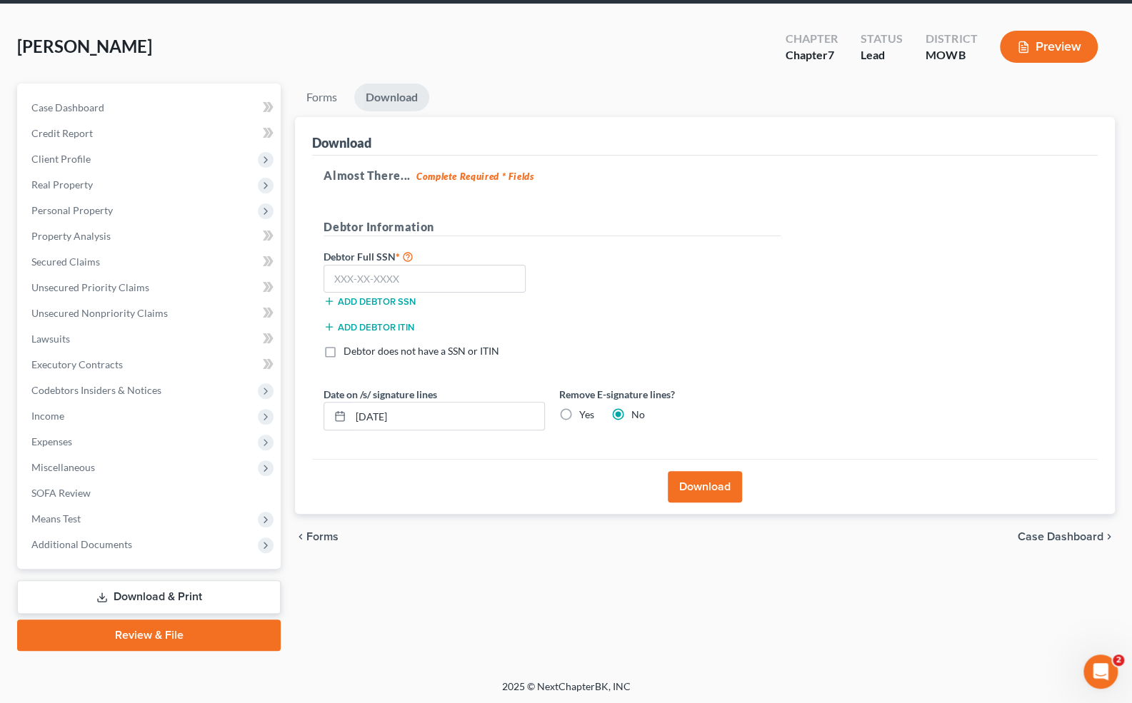
click at [579, 416] on label "Yes" at bounding box center [586, 415] width 15 height 14
click at [585, 416] on input "Yes" at bounding box center [589, 412] width 9 height 9
radio input "true"
radio input "false"
drag, startPoint x: 414, startPoint y: 413, endPoint x: 352, endPoint y: 410, distance: 62.2
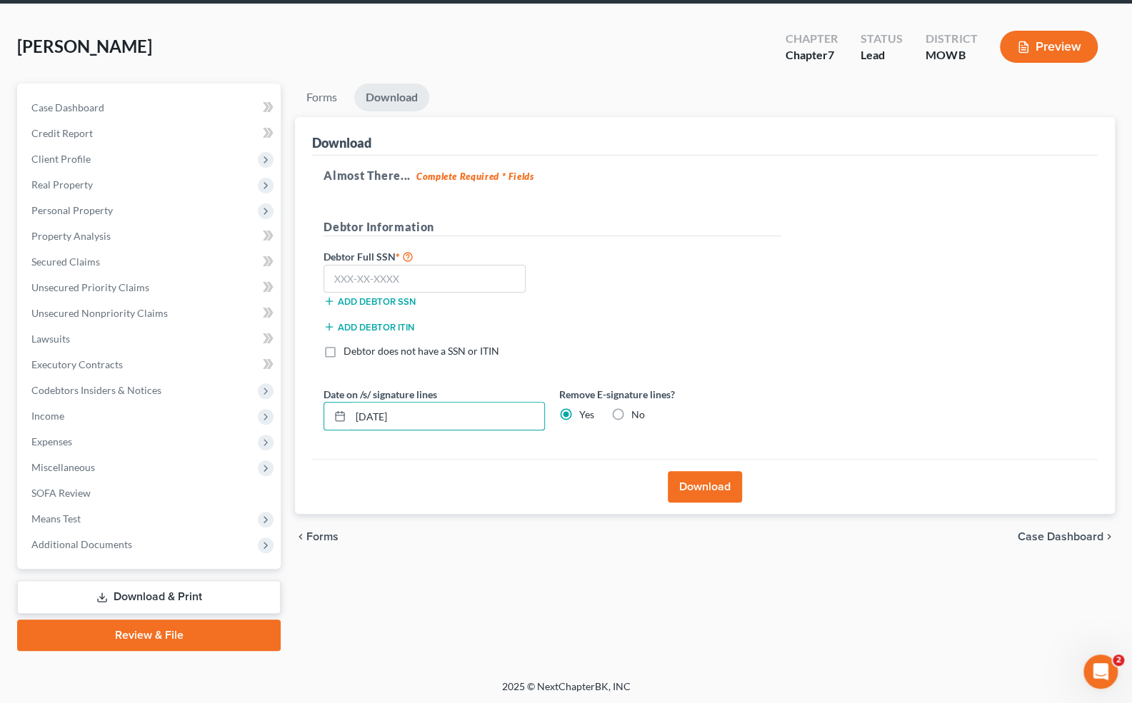
click at [352, 410] on input "08/14/2025" at bounding box center [448, 416] width 194 height 27
click at [353, 271] on input "text" at bounding box center [425, 279] width 202 height 29
type input "480-04-9267"
click at [707, 487] on button "Download" at bounding box center [705, 486] width 74 height 31
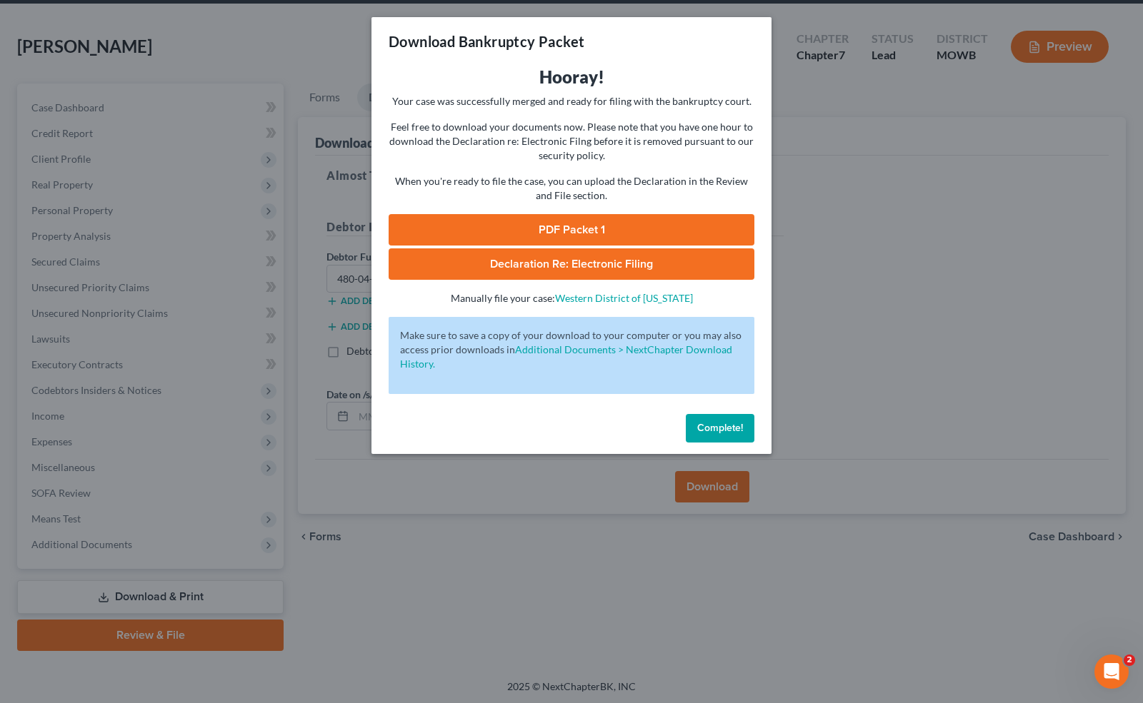
click at [614, 234] on link "PDF Packet 1" at bounding box center [571, 229] width 366 height 31
click at [656, 269] on link "Declaration Re: Electronic Filing of Petition, Lists, Schedules and Statements …" at bounding box center [571, 264] width 366 height 31
click at [796, 374] on div "Download Bankruptcy Packet Hooray! Your case was successfully merged and ready …" at bounding box center [571, 351] width 1143 height 703
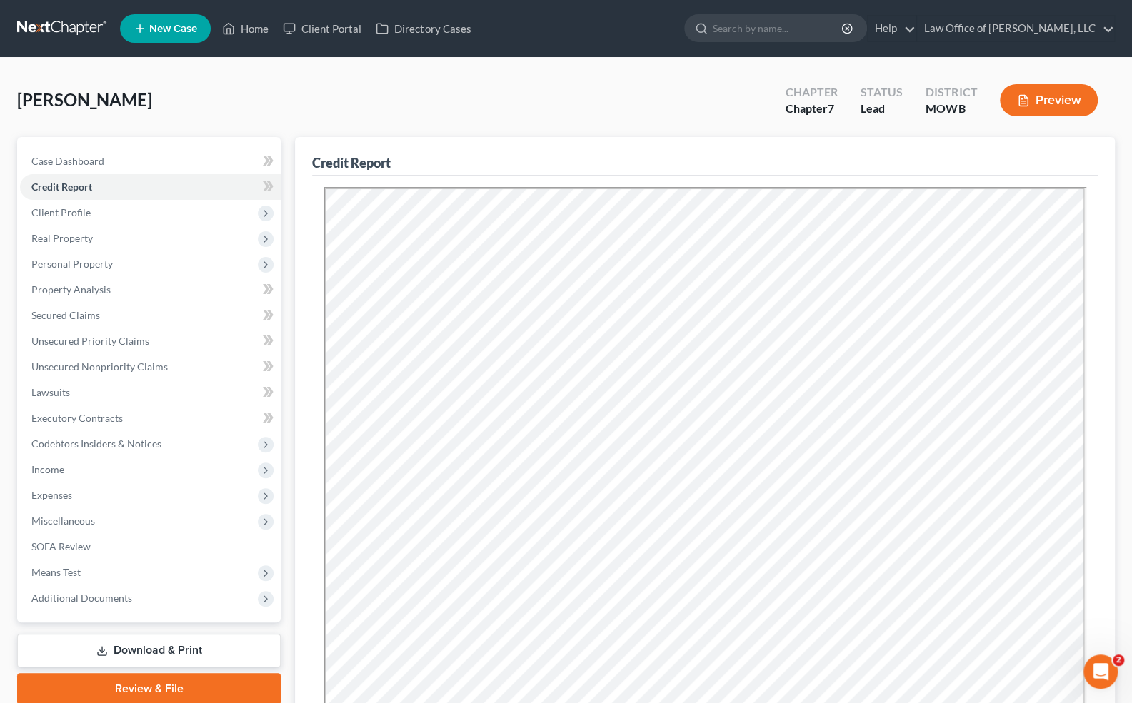
click at [76, 215] on span "Client Profile" at bounding box center [60, 212] width 59 height 12
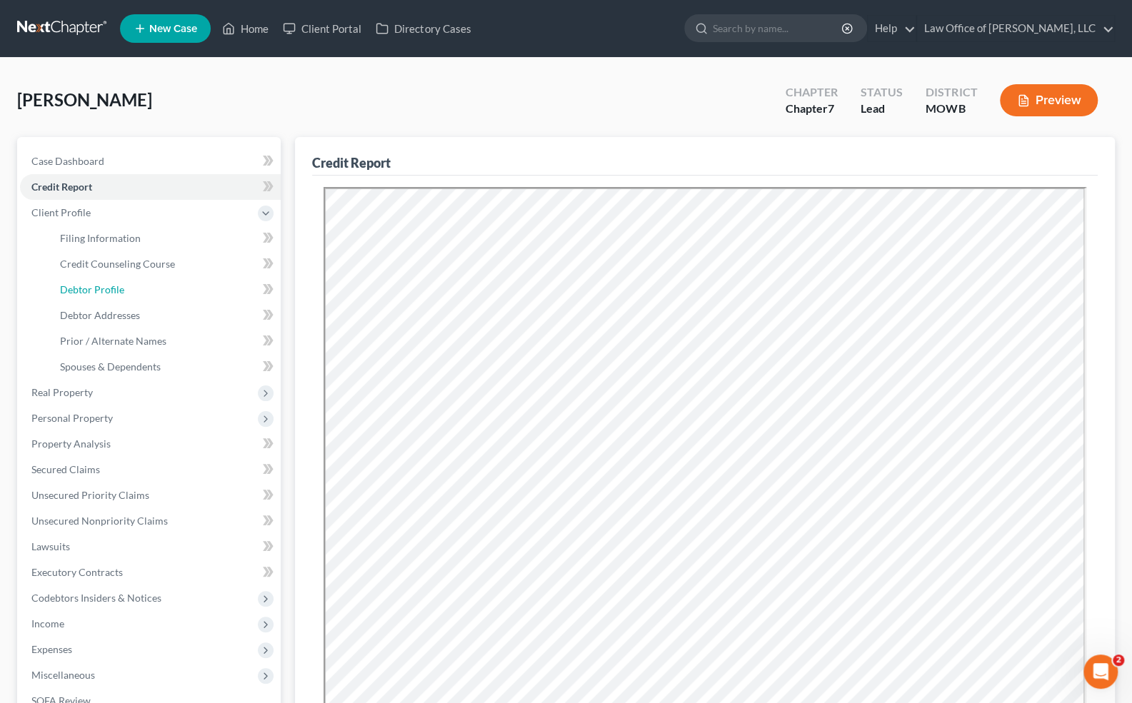
click at [81, 291] on span "Debtor Profile" at bounding box center [92, 290] width 64 height 12
select select "0"
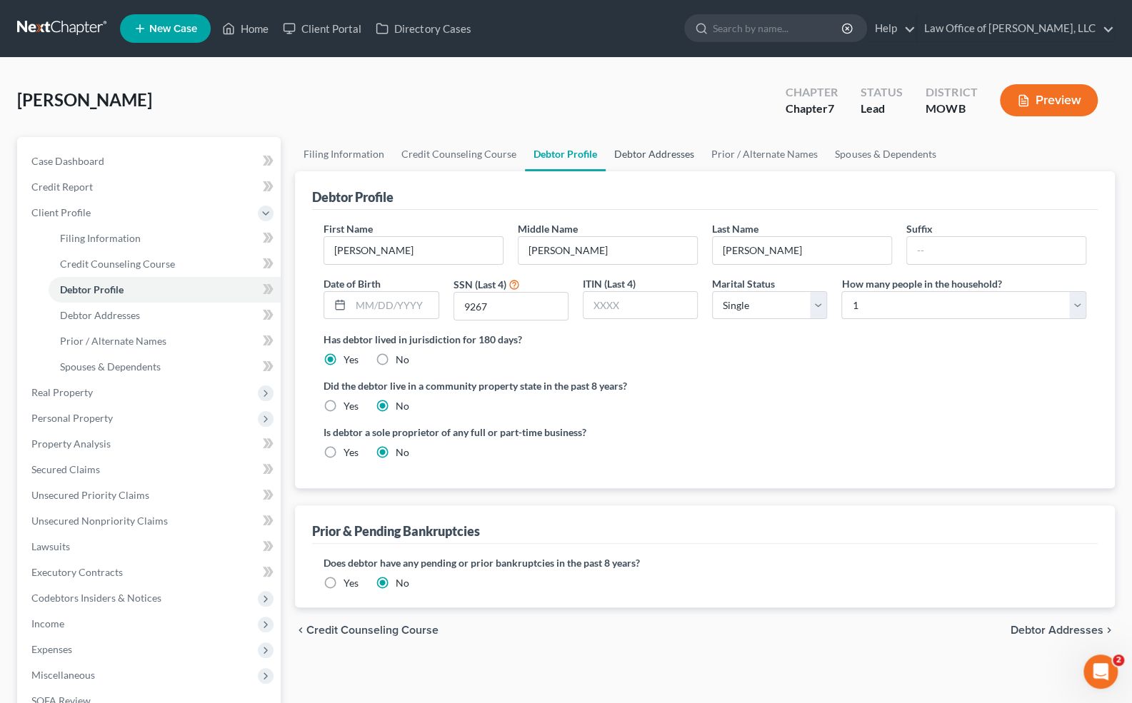
click at [628, 151] on link "Debtor Addresses" at bounding box center [654, 154] width 97 height 34
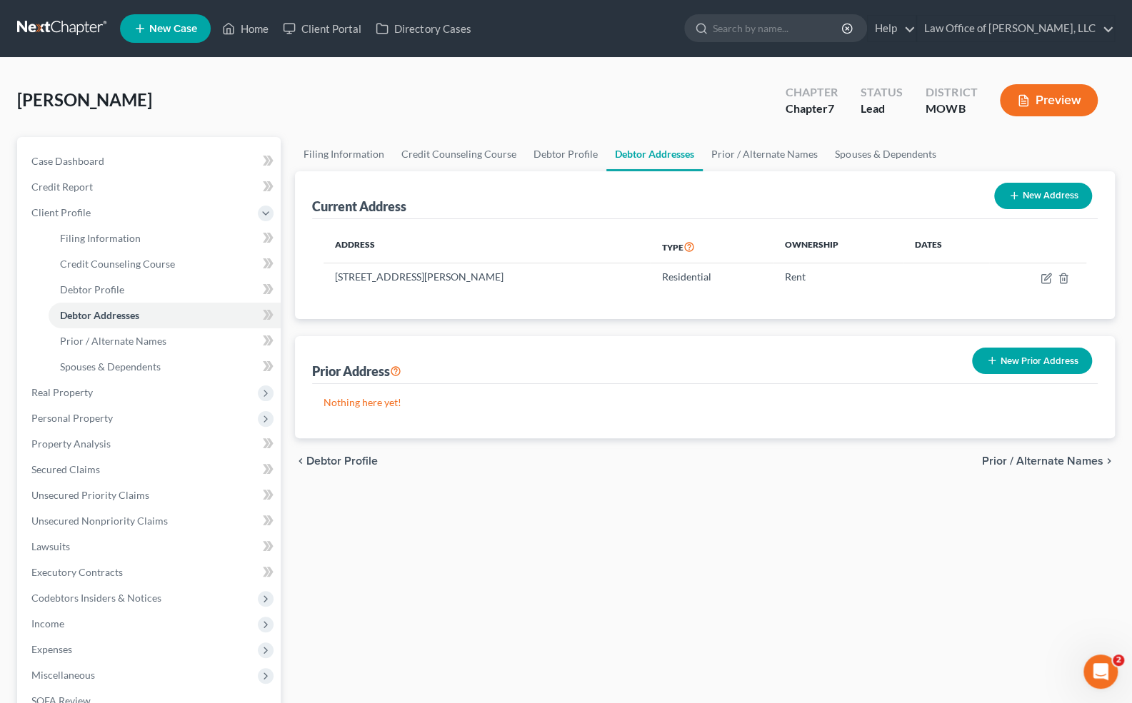
click at [349, 277] on td "35 Gray Fox Run No. 2, Camdenton, MO 65020" at bounding box center [487, 277] width 326 height 27
click at [346, 276] on td "35 Gray Fox Run No. 2, Camdenton, MO 65020" at bounding box center [487, 277] width 326 height 27
click at [1012, 279] on icon "button" at bounding box center [1047, 277] width 6 height 6
select select "26"
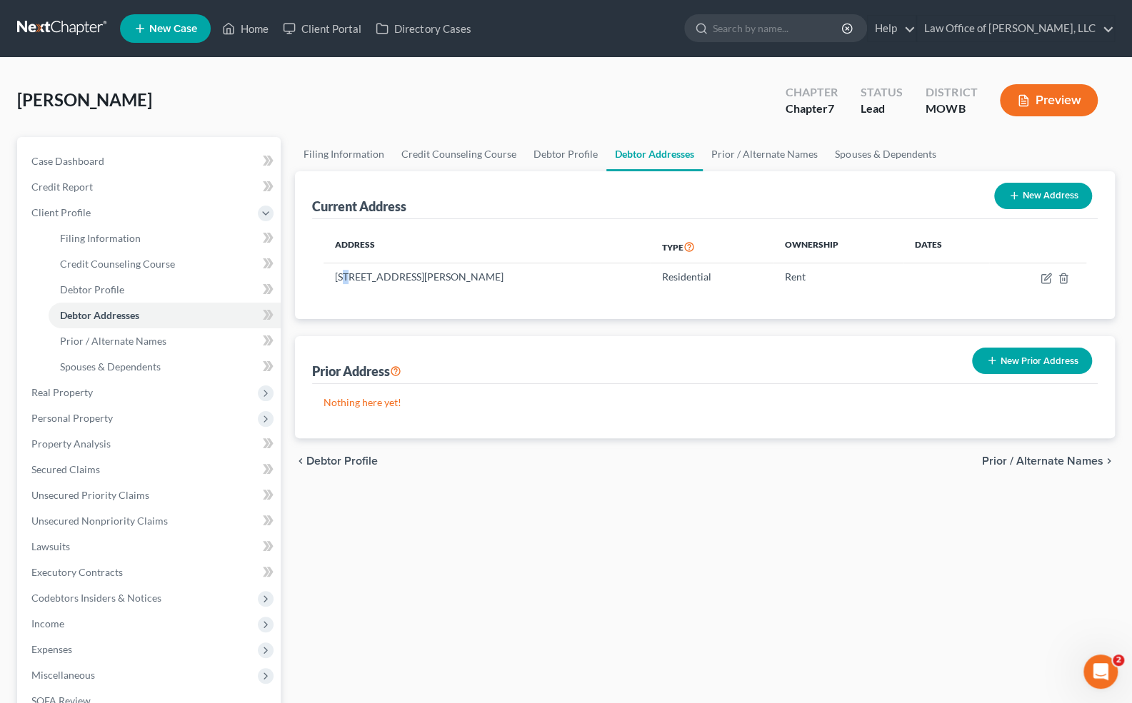
select select "14"
select select "0"
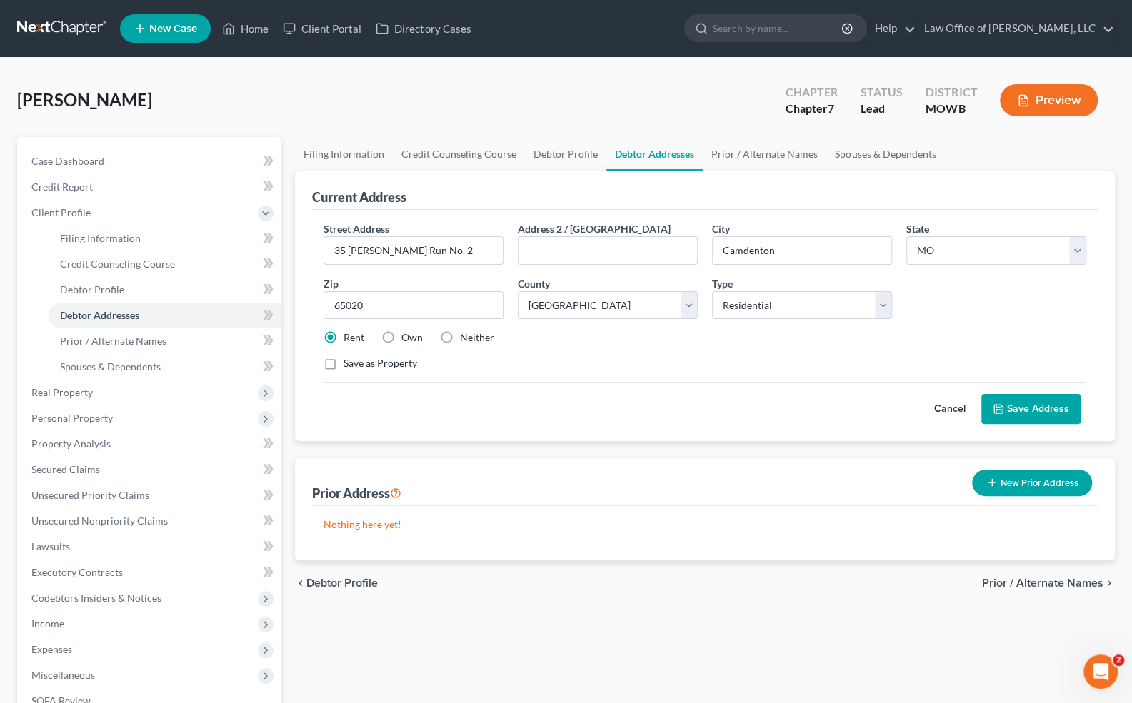
click at [339, 252] on input "35 Gray Fox Run No. 2" at bounding box center [413, 250] width 179 height 27
type input "55 Gray Fox Run No. 2"
click at [1012, 408] on button "Save Address" at bounding box center [1030, 409] width 99 height 30
